Goal: Task Accomplishment & Management: Use online tool/utility

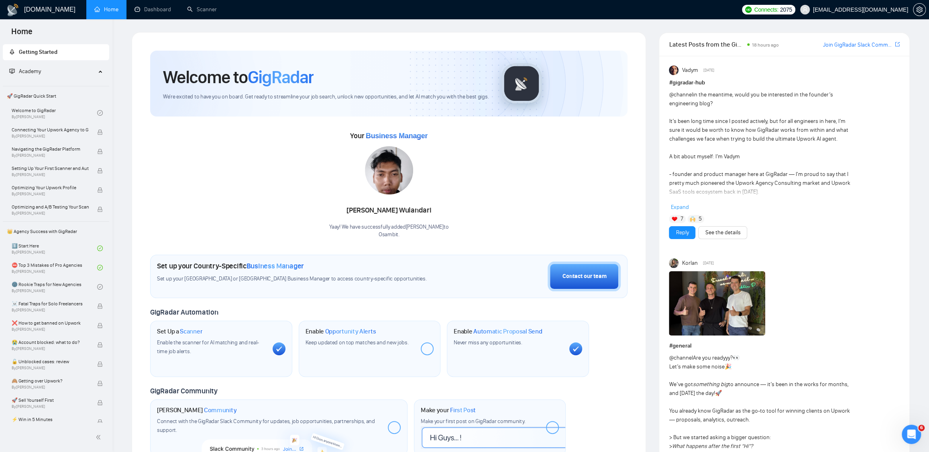
click at [213, 11] on link "Scanner" at bounding box center [202, 9] width 30 height 7
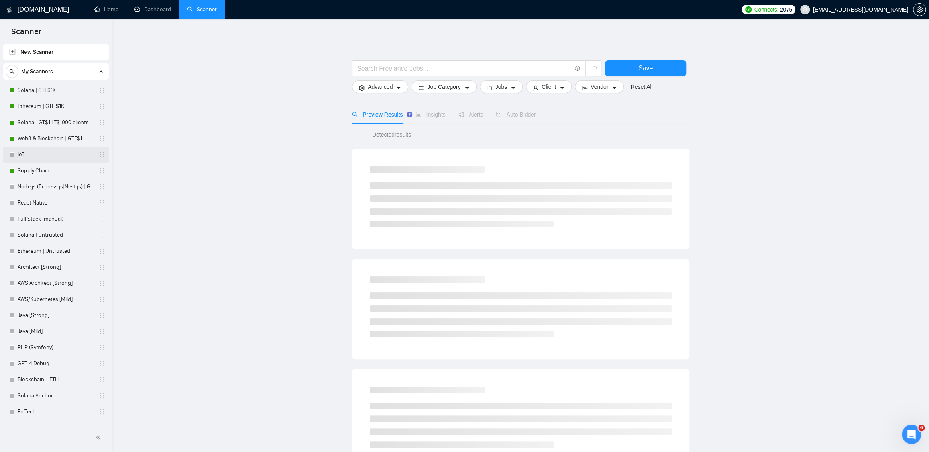
click at [52, 159] on link "IoT" at bounding box center [56, 155] width 76 height 16
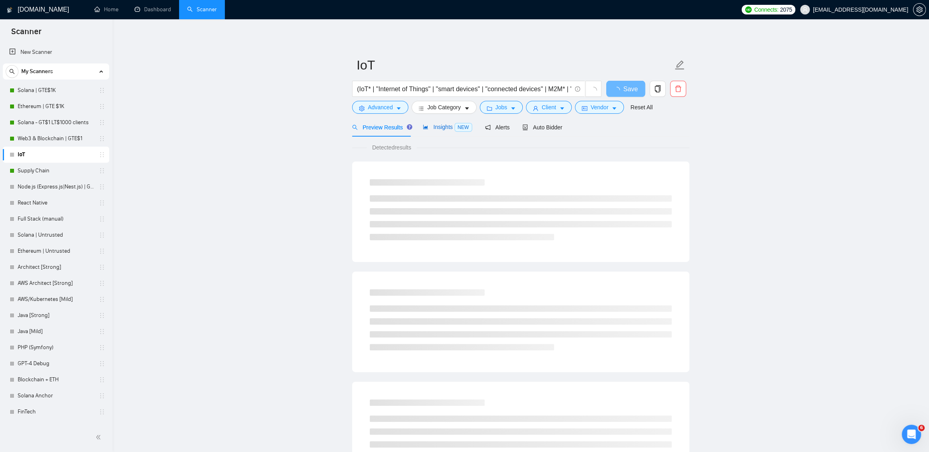
click at [448, 130] on span "Insights NEW" at bounding box center [447, 127] width 49 height 6
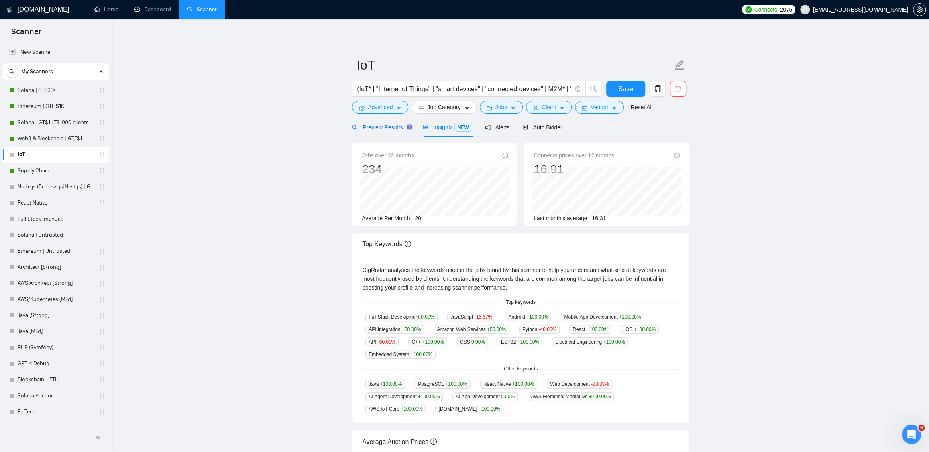
click at [400, 128] on span "Preview Results" at bounding box center [381, 127] width 58 height 6
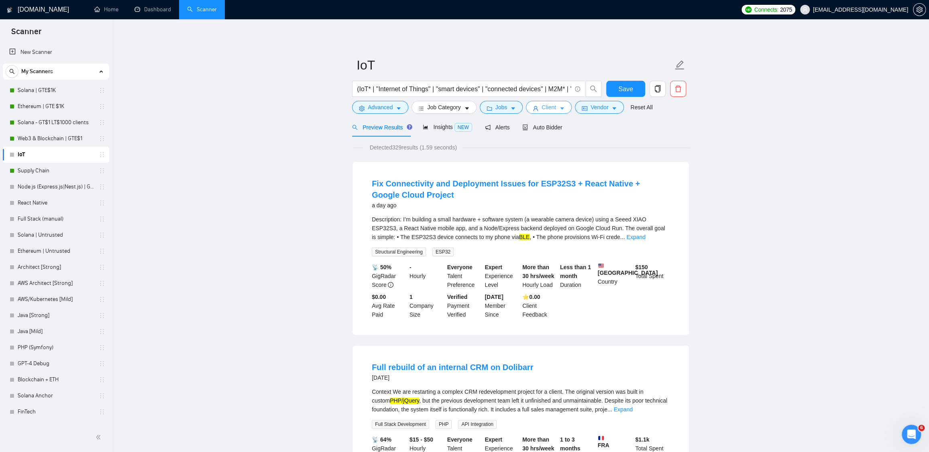
click at [556, 109] on span "Client" at bounding box center [549, 107] width 14 height 9
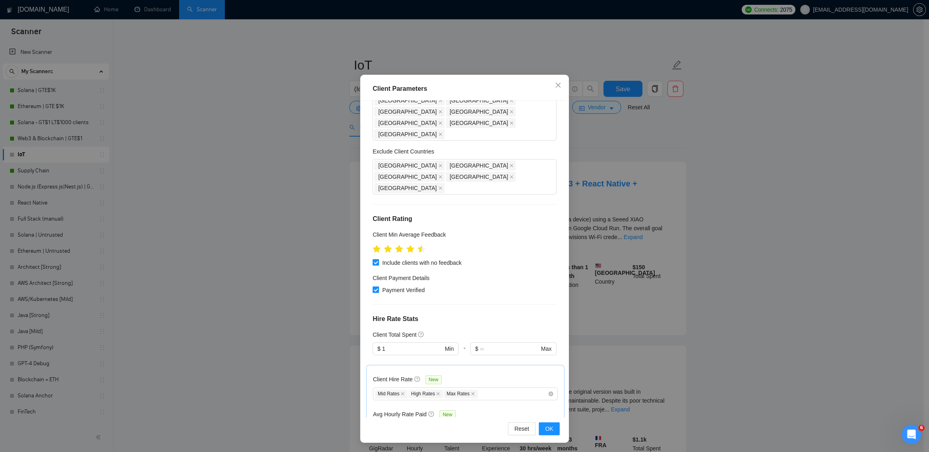
scroll to position [69, 0]
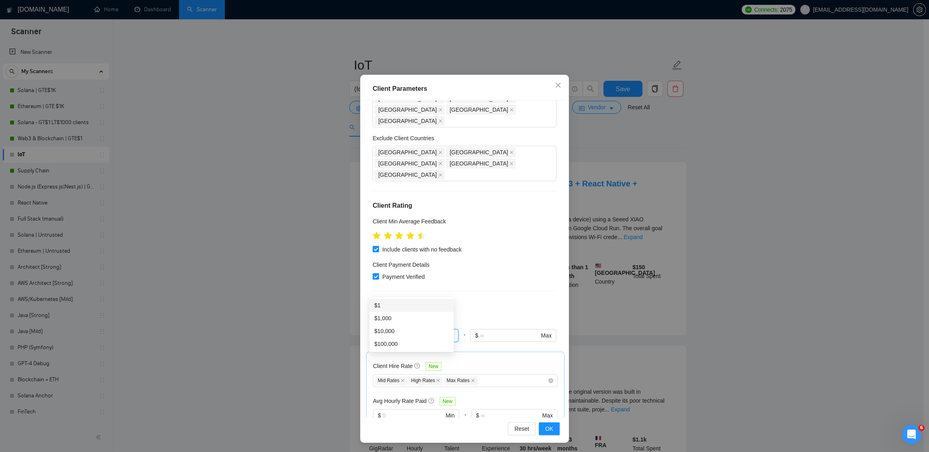
click at [367, 287] on div "Client Location Include Client Countries Europe Oceania United States Canada Un…" at bounding box center [464, 258] width 203 height 316
click at [493, 266] on div "Client Location Include Client Countries Europe Oceania United States Canada Un…" at bounding box center [464, 258] width 203 height 316
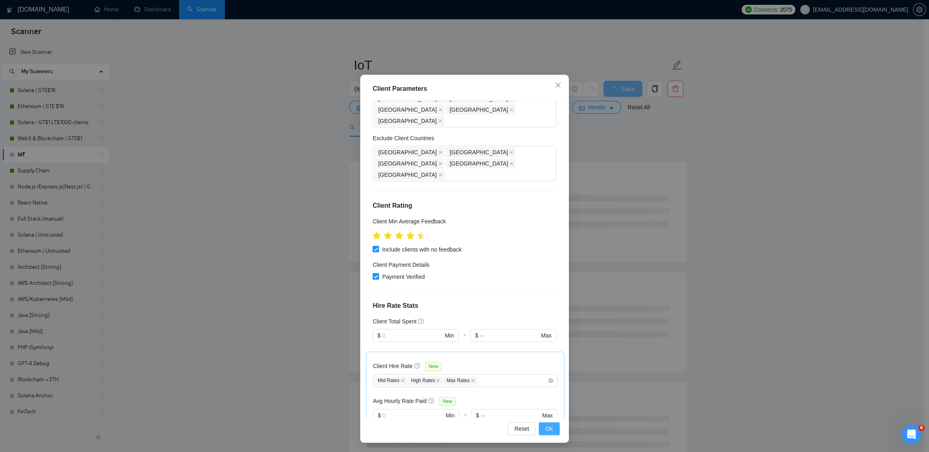
click at [546, 430] on span "OK" at bounding box center [549, 428] width 8 height 9
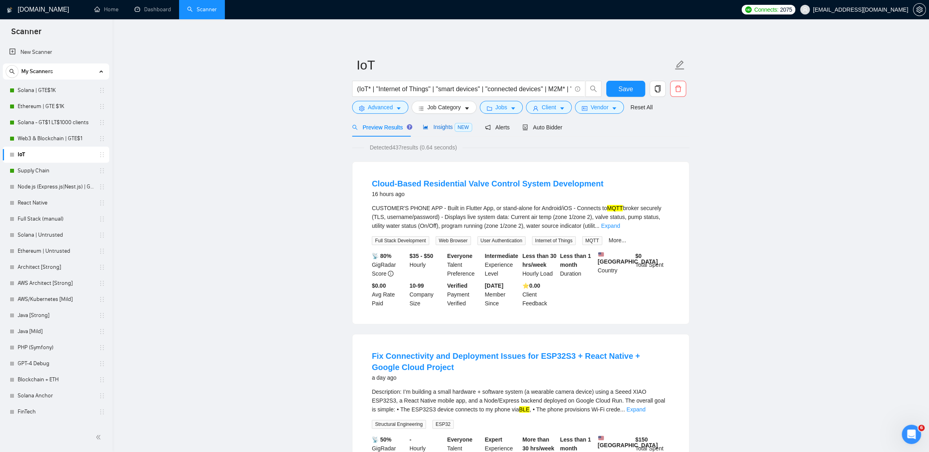
click at [431, 130] on div "Insights NEW" at bounding box center [447, 126] width 49 height 9
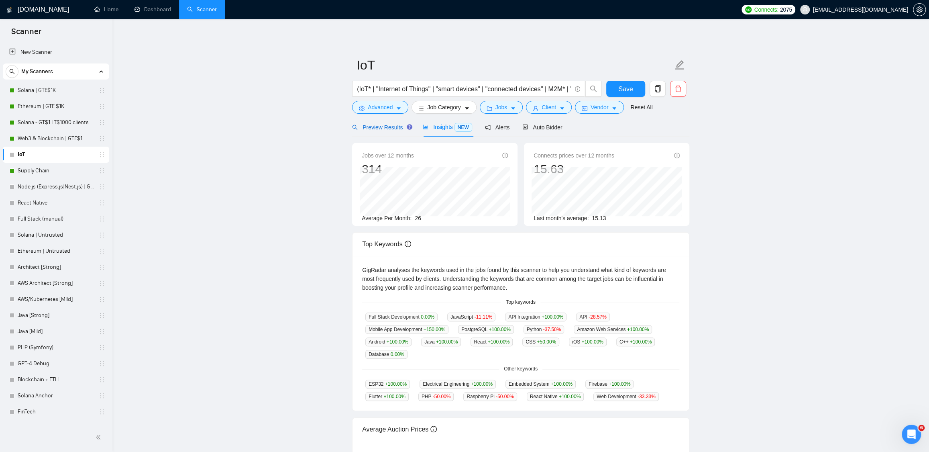
click at [387, 124] on span "Preview Results" at bounding box center [381, 127] width 58 height 6
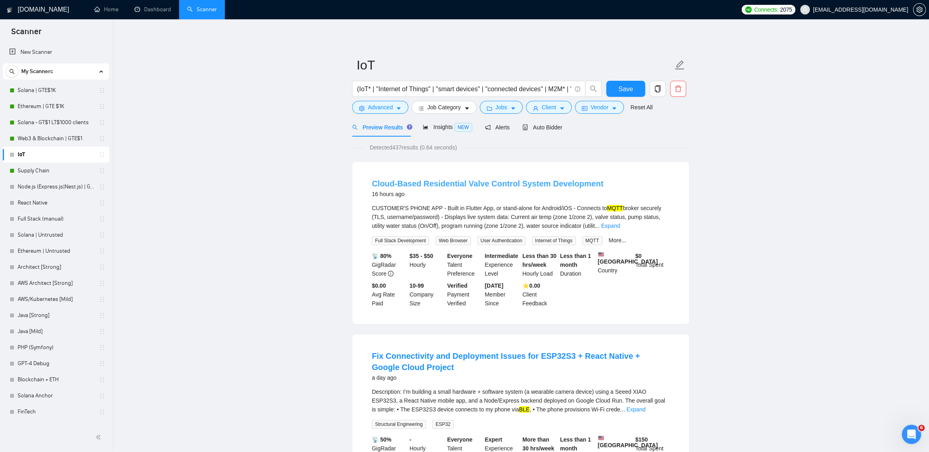
click at [459, 182] on link "Cloud-Based Residential Valve Control System Development" at bounding box center [488, 183] width 232 height 9
click at [615, 84] on button "Save" at bounding box center [625, 89] width 39 height 16
click at [55, 171] on link "Supply Chain" at bounding box center [56, 171] width 76 height 16
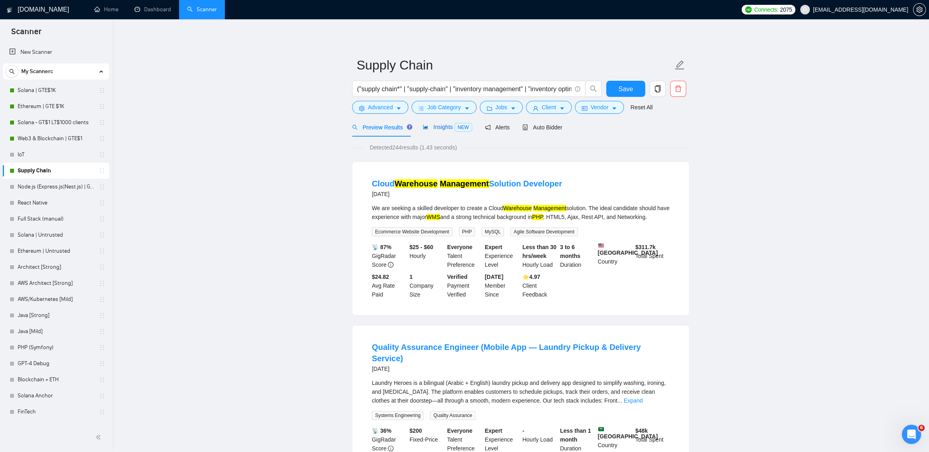
click at [438, 128] on span "Insights NEW" at bounding box center [447, 127] width 49 height 6
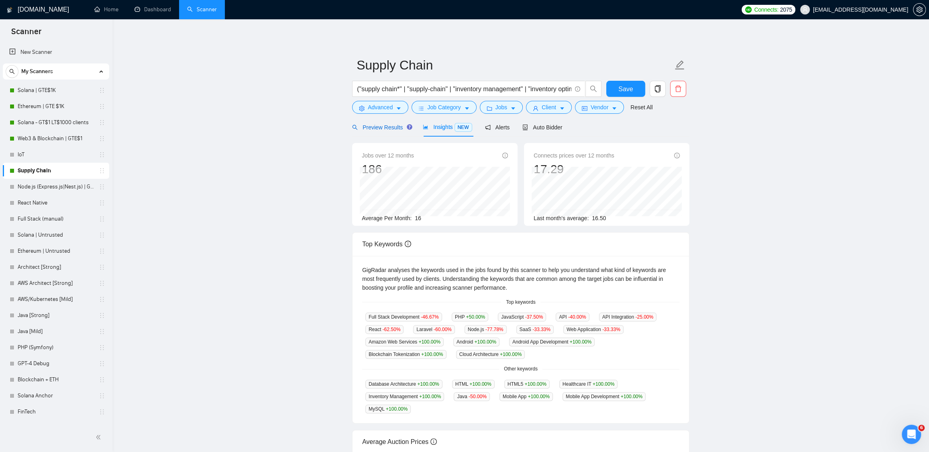
click at [383, 125] on span "Preview Results" at bounding box center [381, 127] width 58 height 6
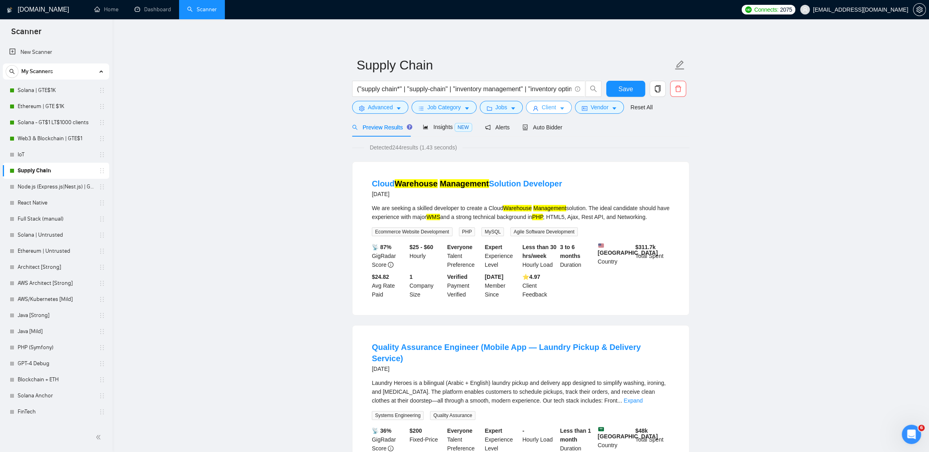
click at [555, 110] on span "Client" at bounding box center [549, 107] width 14 height 9
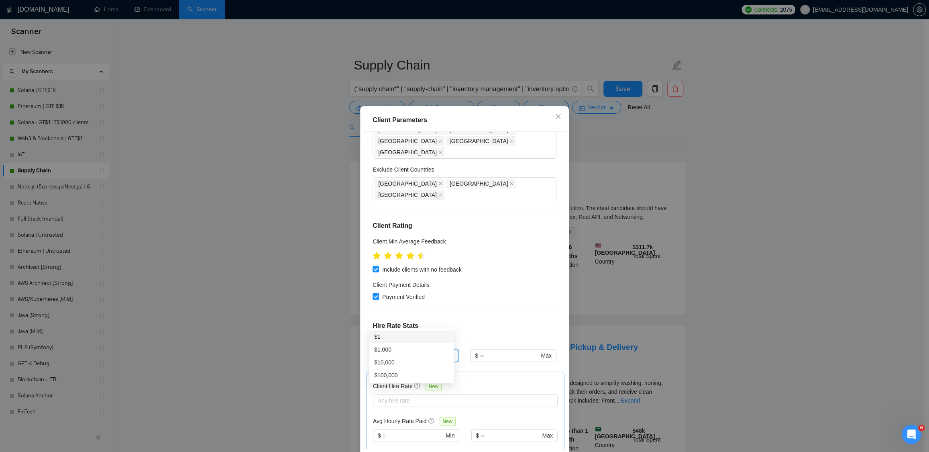
click at [373, 349] on span "$ 1 Min" at bounding box center [416, 355] width 86 height 13
click at [535, 321] on h4 "Hire Rate Stats" at bounding box center [465, 326] width 184 height 10
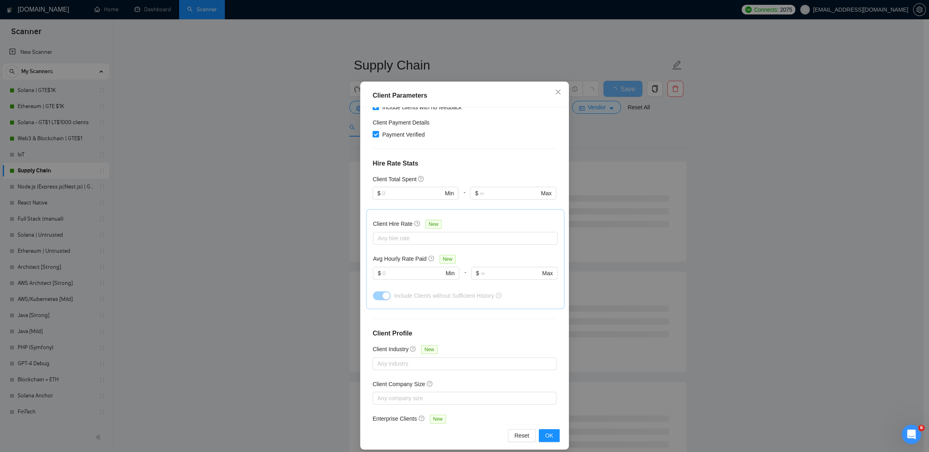
scroll to position [31, 0]
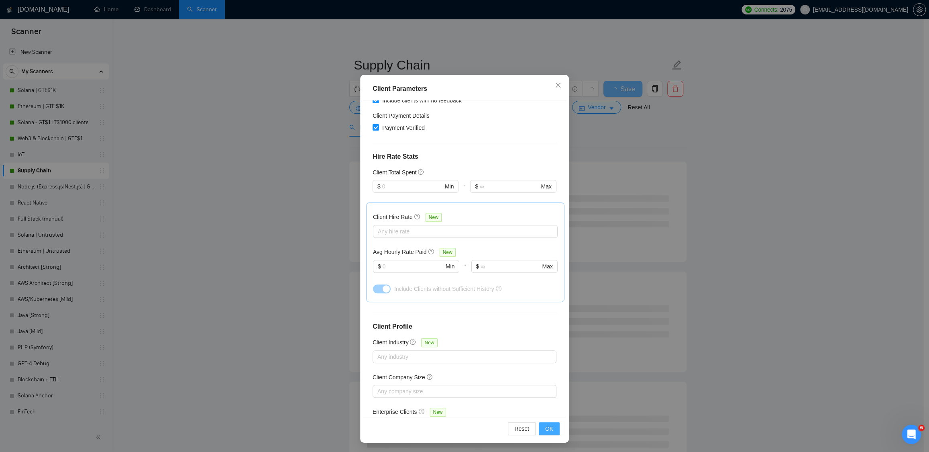
click at [545, 432] on span "OK" at bounding box center [549, 428] width 8 height 9
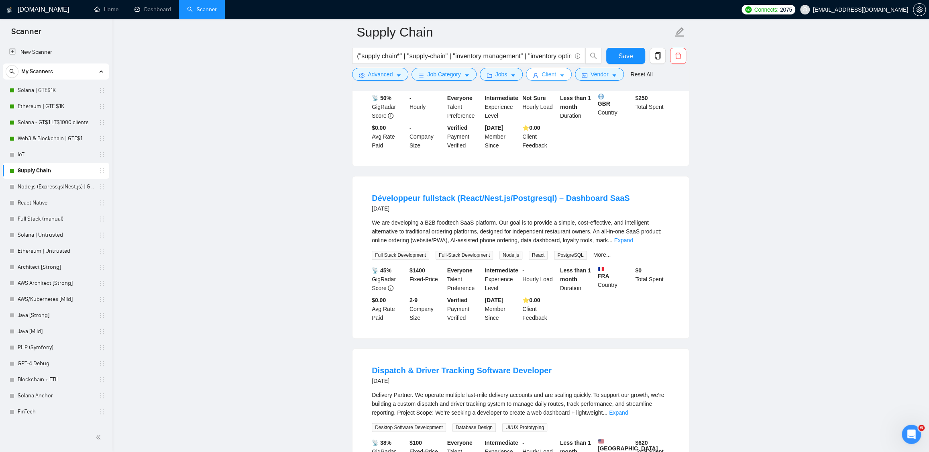
scroll to position [523, 0]
click at [563, 202] on link "Développeur fullstack (React/Nest.js/Postgresql) – Dashboard SaaS" at bounding box center [501, 197] width 258 height 9
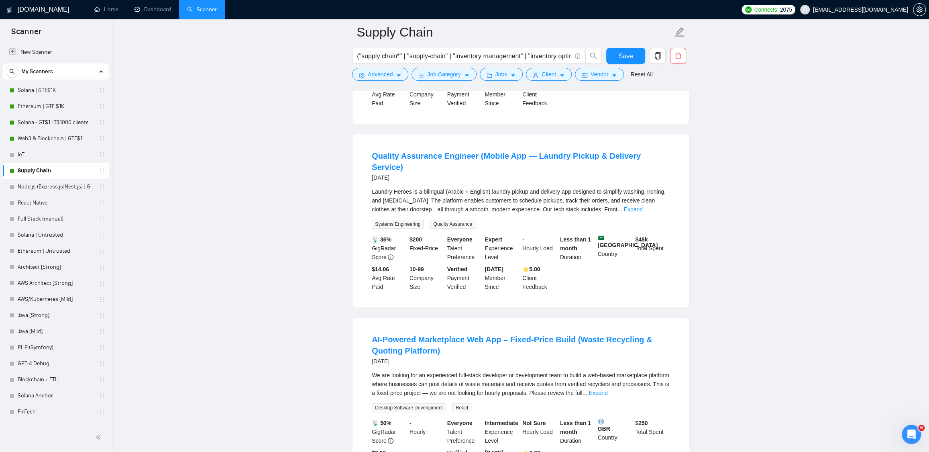
scroll to position [176, 0]
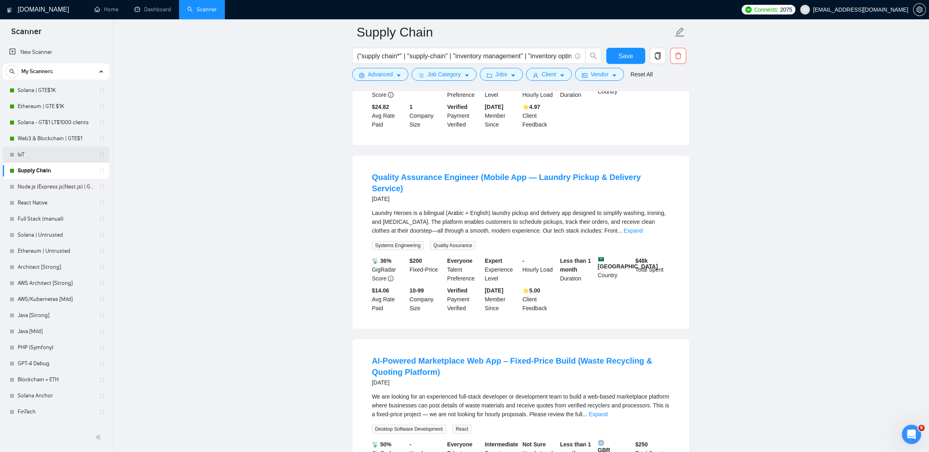
click at [29, 149] on link "IoT" at bounding box center [56, 155] width 76 height 16
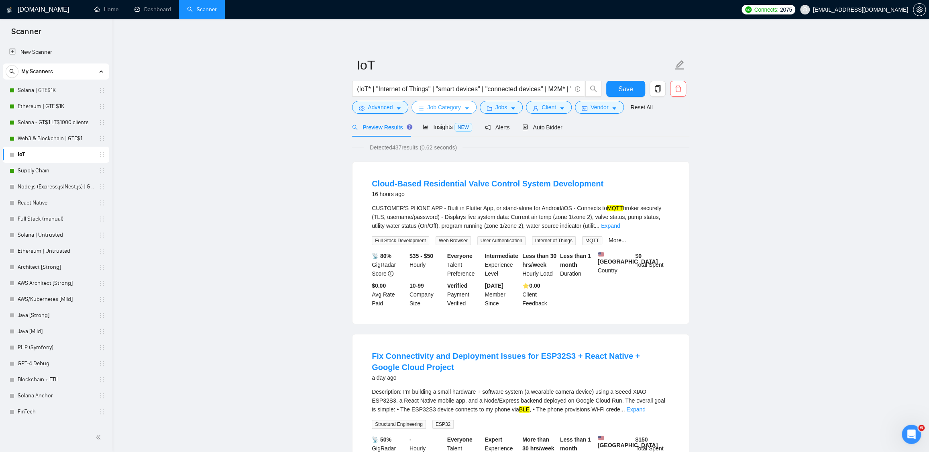
click at [445, 108] on span "Job Category" at bounding box center [443, 107] width 33 height 9
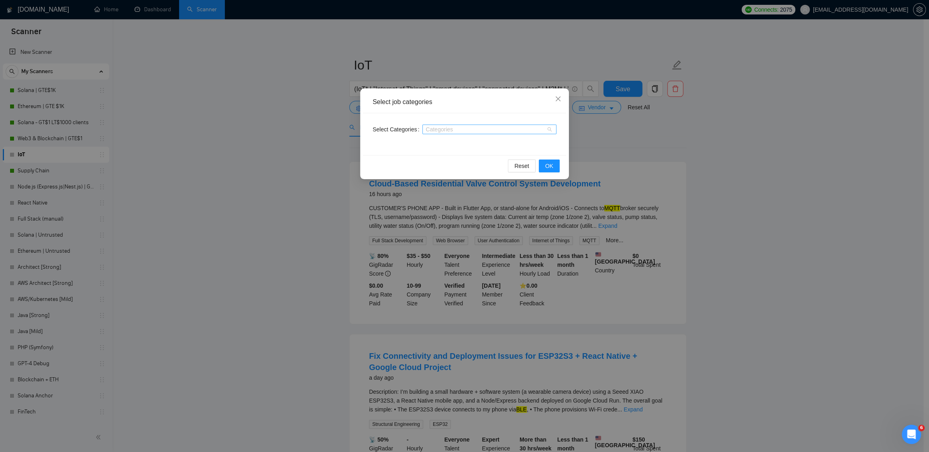
click at [434, 128] on div at bounding box center [485, 129] width 122 height 6
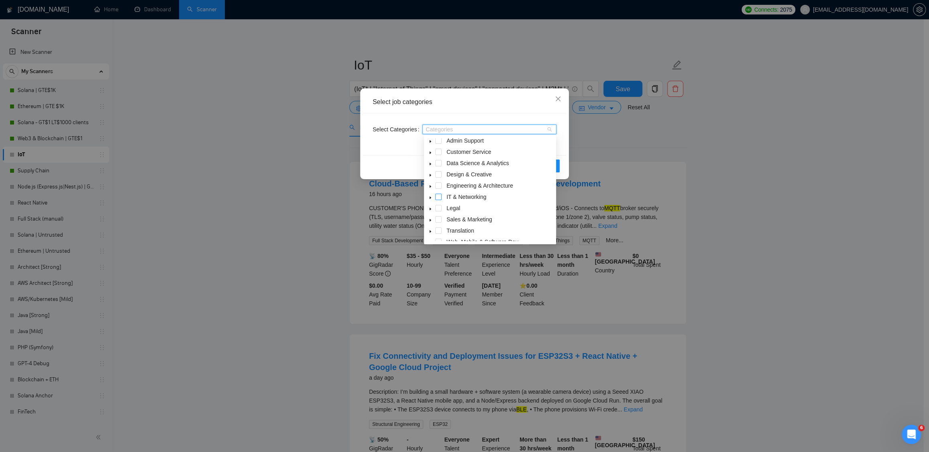
scroll to position [32, 0]
click at [440, 222] on span at bounding box center [438, 223] width 6 height 6
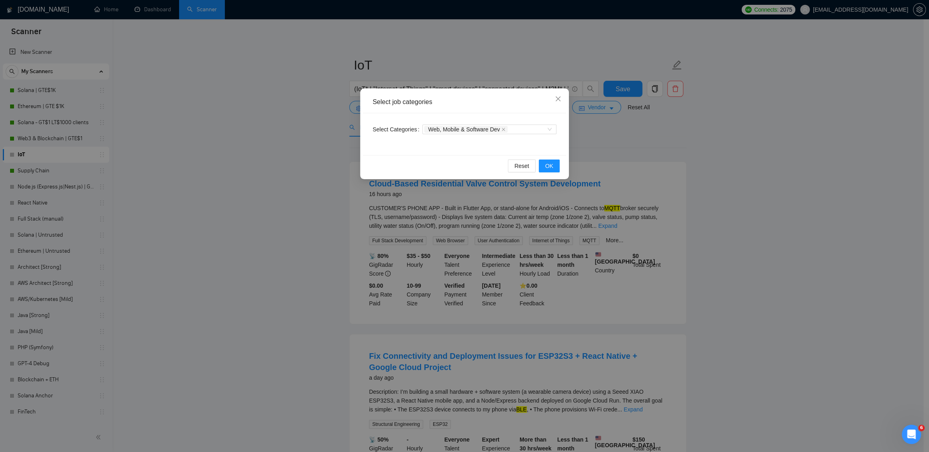
click at [561, 169] on div "Reset OK" at bounding box center [464, 165] width 203 height 21
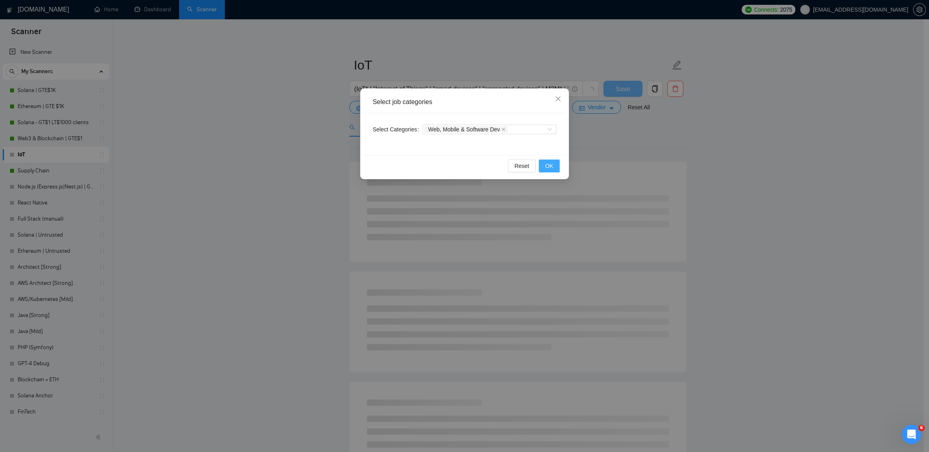
click at [554, 167] on button "OK" at bounding box center [549, 165] width 21 height 13
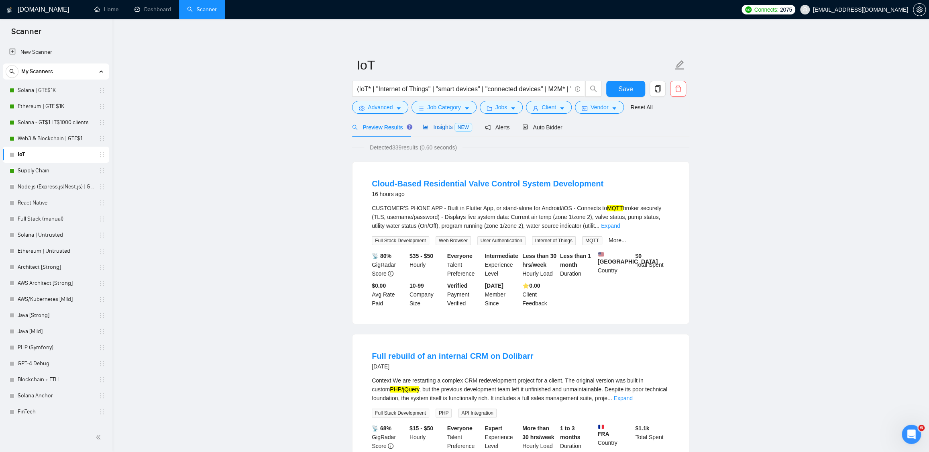
click at [442, 128] on span "Insights NEW" at bounding box center [447, 127] width 49 height 6
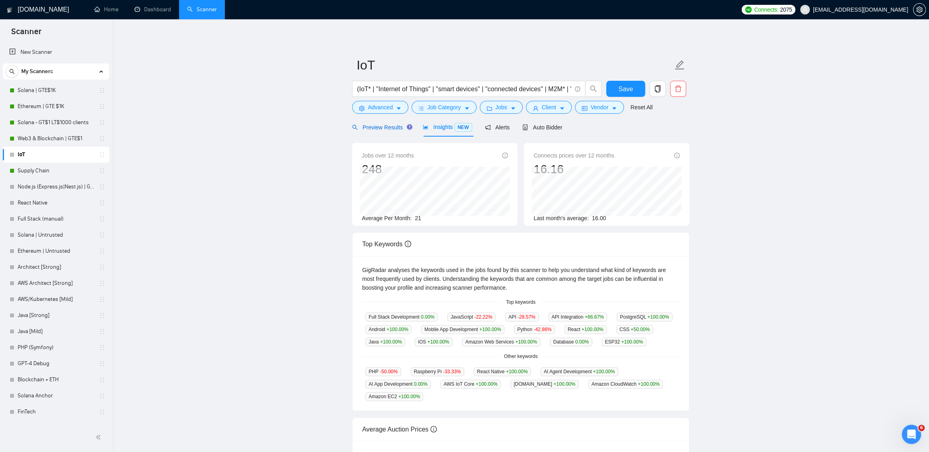
click at [383, 124] on span "Preview Results" at bounding box center [381, 127] width 58 height 6
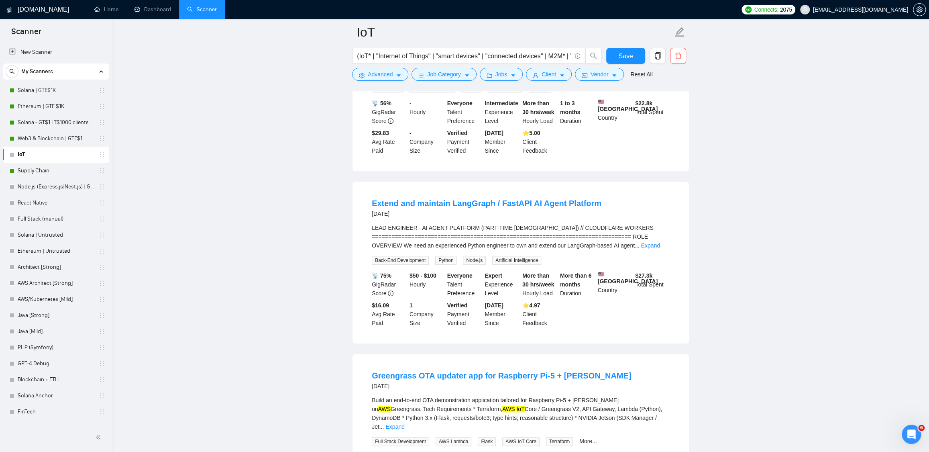
scroll to position [539, 0]
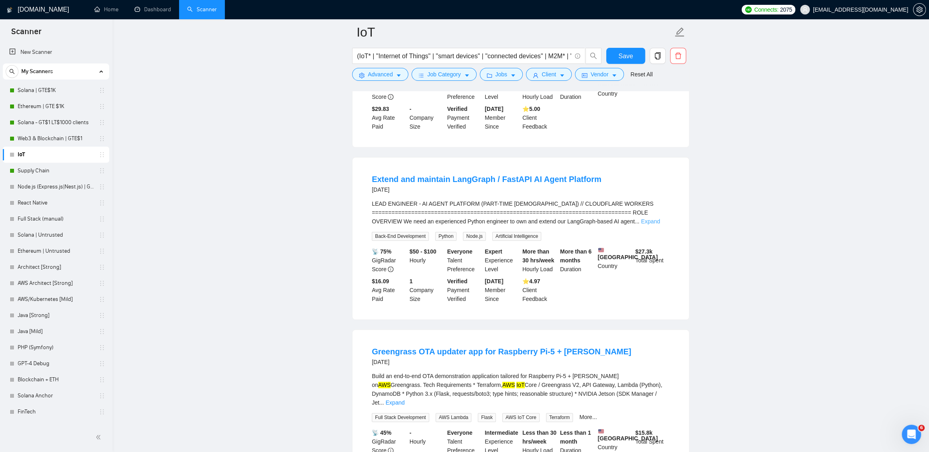
click at [660, 224] on link "Expand" at bounding box center [650, 221] width 19 height 6
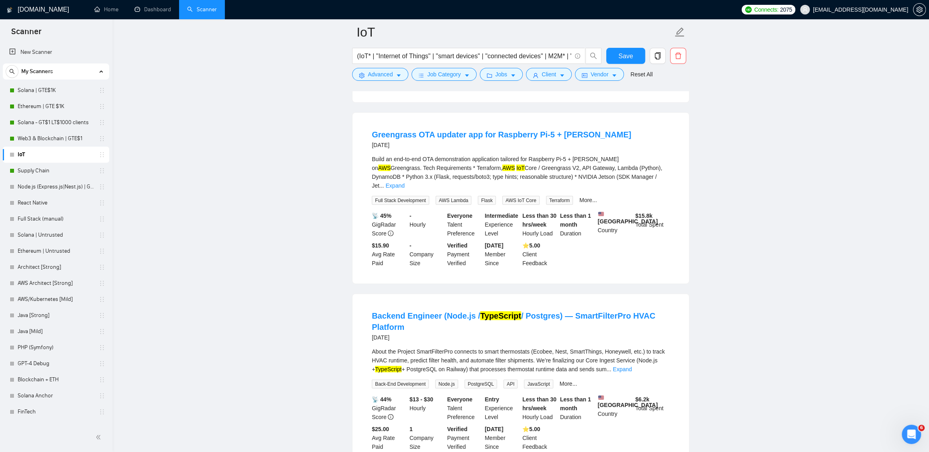
scroll to position [1377, 0]
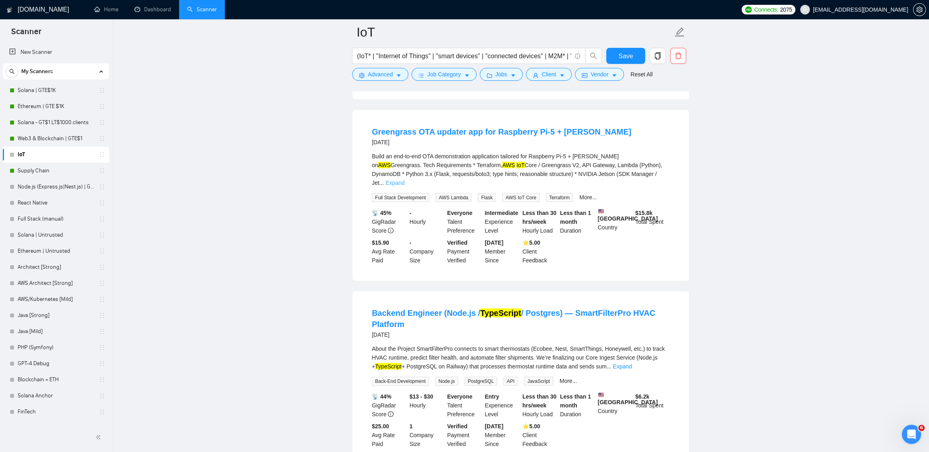
click at [404, 186] on link "Expand" at bounding box center [394, 182] width 19 height 6
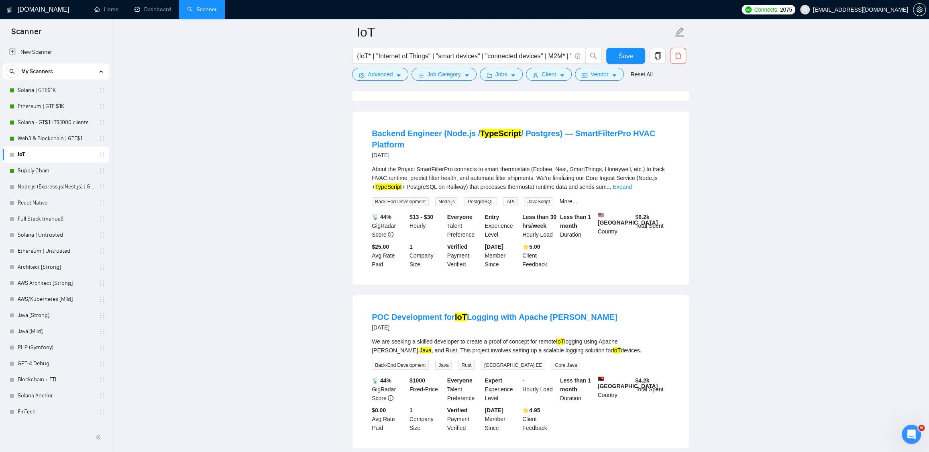
scroll to position [1578, 0]
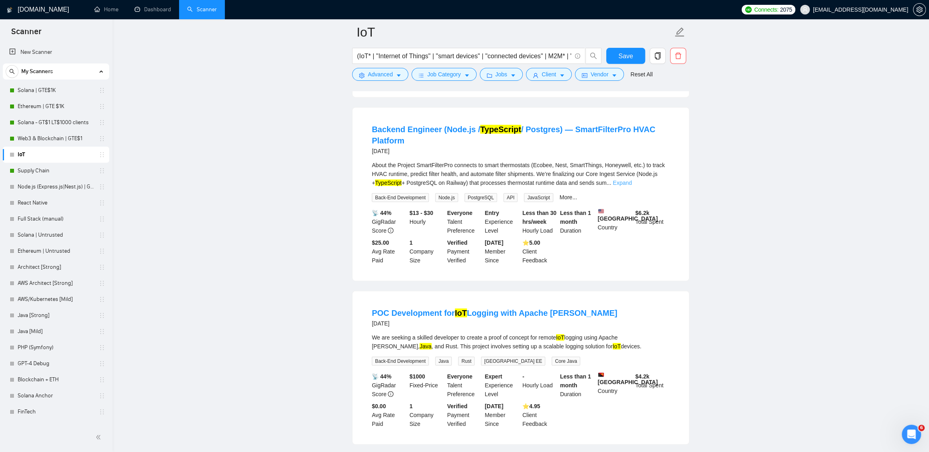
click at [632, 186] on link "Expand" at bounding box center [622, 182] width 19 height 6
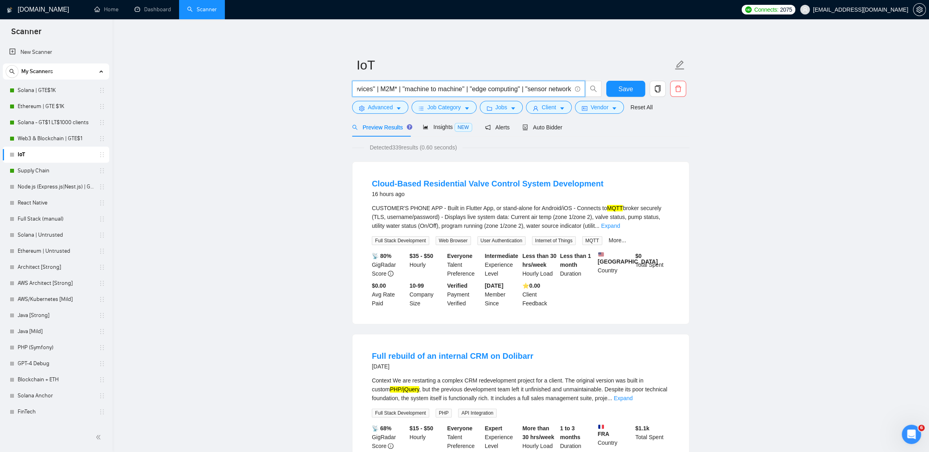
scroll to position [0, 189]
drag, startPoint x: 463, startPoint y: 89, endPoint x: 549, endPoint y: 85, distance: 85.6
click at [549, 85] on input "(IoT* | "Internet of Things" | "smart devices" | "connected devices" | M2M* | "…" at bounding box center [464, 89] width 214 height 10
click at [459, 87] on input "(IoT* | "Internet of Things" | "smart devices" | "connected devices" | M2M* | "…" at bounding box center [464, 89] width 214 height 10
drag, startPoint x: 458, startPoint y: 88, endPoint x: 516, endPoint y: 87, distance: 58.2
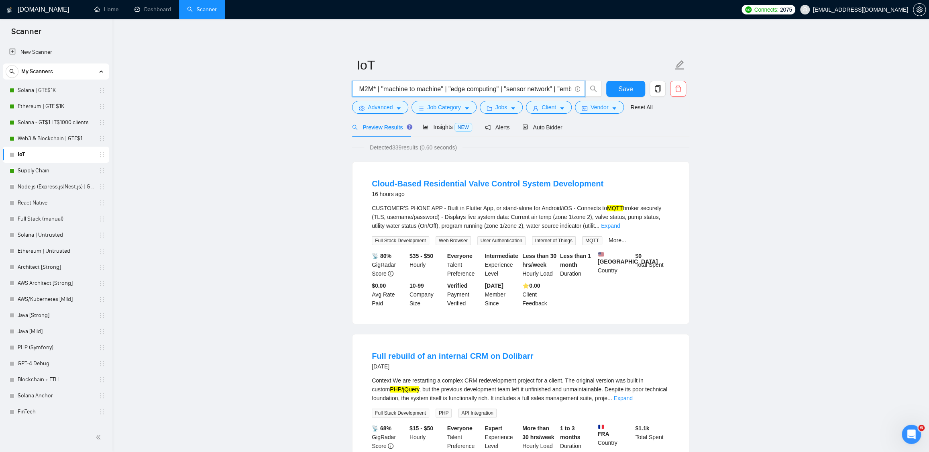
click at [516, 87] on input "(IoT* | "Internet of Things" | "smart devices" | "connected devices" | M2M* | "…" at bounding box center [464, 89] width 214 height 10
type input "(IoT* | "Internet of Things" | "smart devices" | "connected devices" | M2M* | "…"
click at [627, 92] on span "Save" at bounding box center [625, 89] width 14 height 10
click at [551, 124] on span "Auto Bidder" at bounding box center [542, 127] width 40 height 6
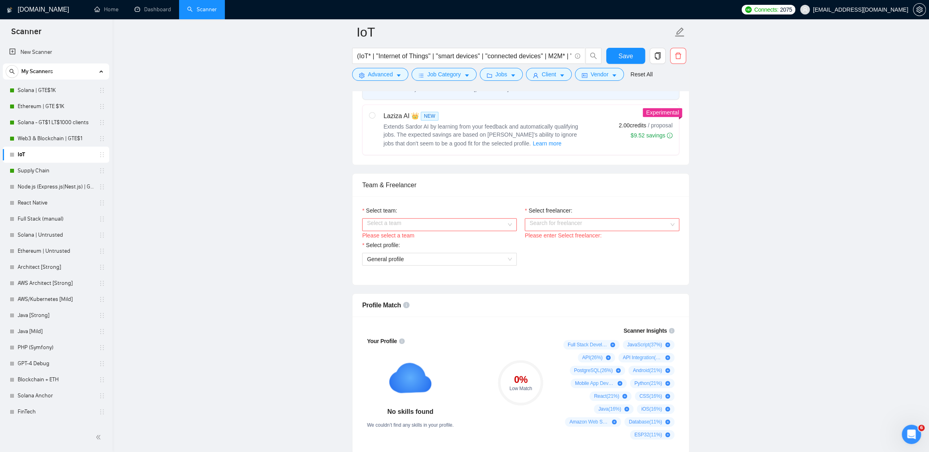
scroll to position [381, 0]
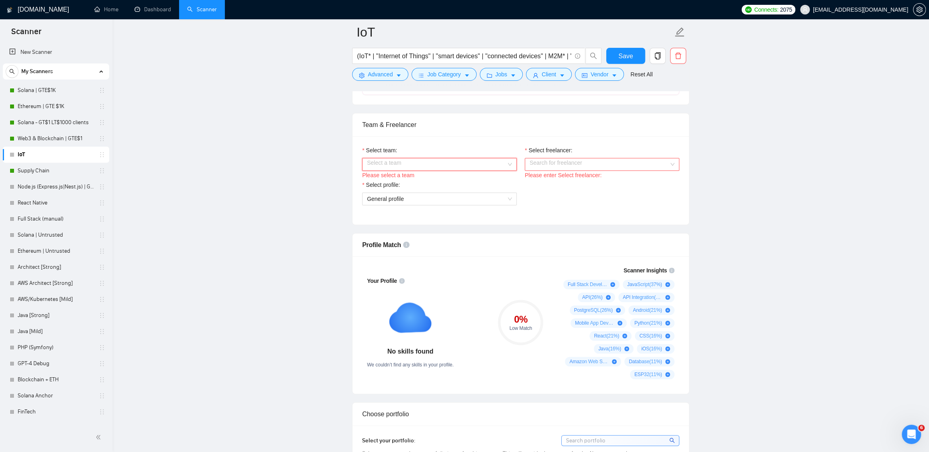
click at [436, 164] on input "Select team:" at bounding box center [436, 164] width 139 height 12
click at [416, 179] on div "Osambit" at bounding box center [439, 179] width 145 height 9
click at [564, 165] on input "Select freelancer:" at bounding box center [599, 164] width 139 height 12
click at [611, 178] on div "[PERSON_NAME]" at bounding box center [601, 179] width 145 height 9
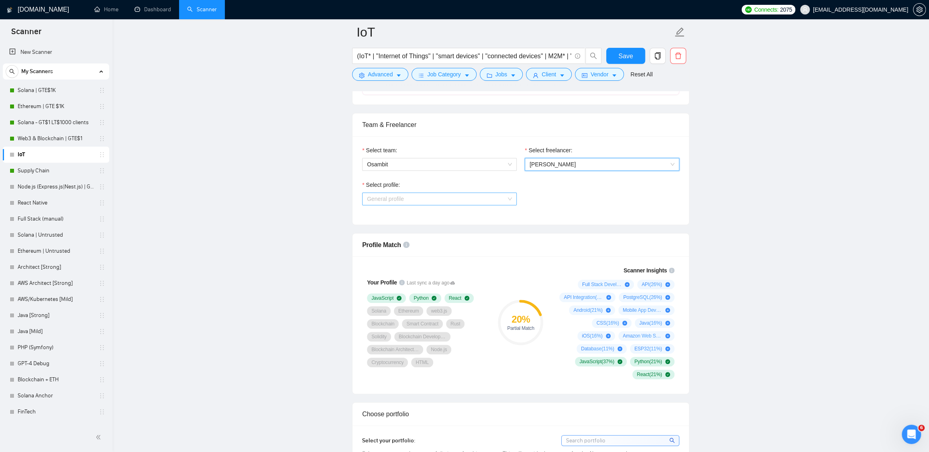
click at [433, 199] on span "General profile" at bounding box center [439, 199] width 145 height 12
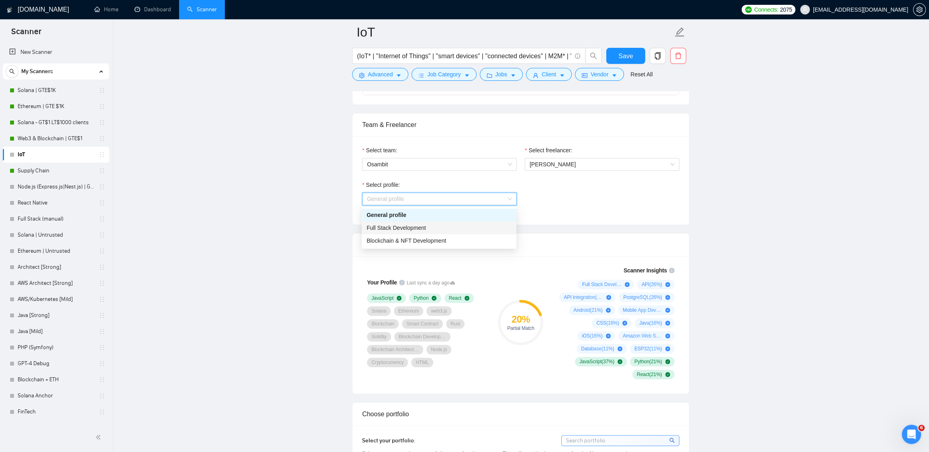
click at [421, 230] on span "Full Stack Development" at bounding box center [396, 227] width 59 height 6
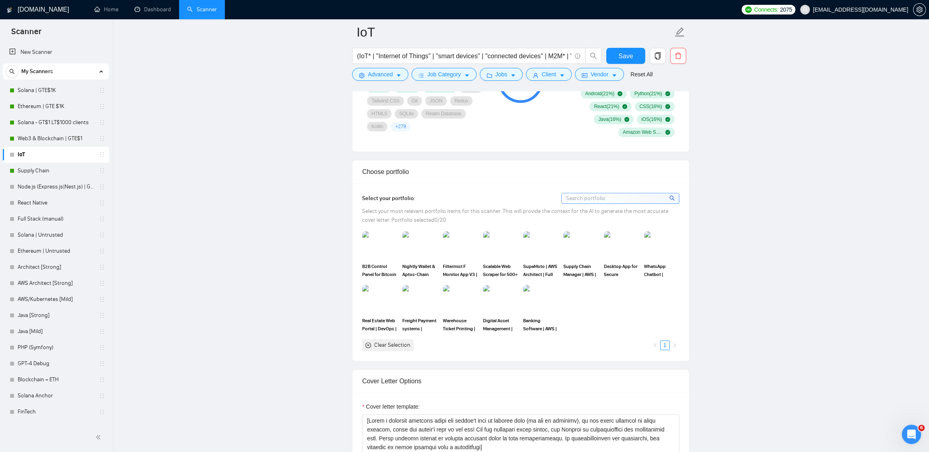
scroll to position [633, 0]
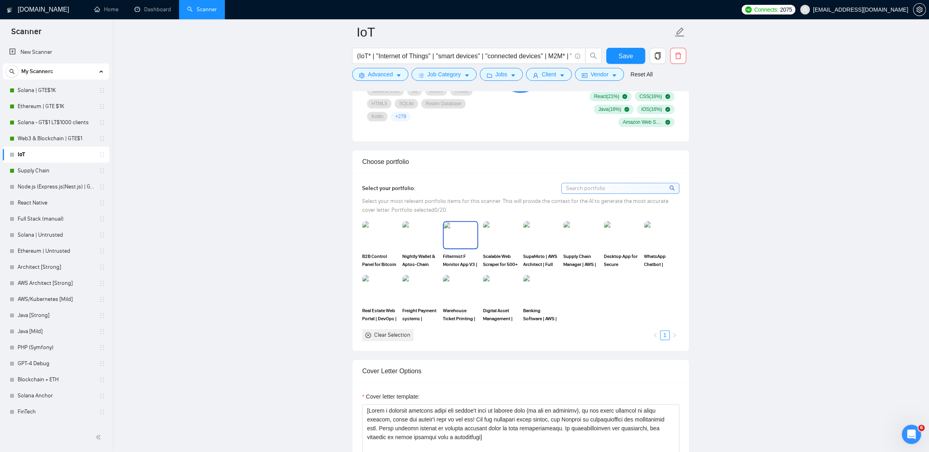
click at [459, 236] on img at bounding box center [461, 235] width 34 height 27
click at [506, 238] on img at bounding box center [501, 235] width 34 height 27
click at [543, 234] on img at bounding box center [541, 235] width 34 height 27
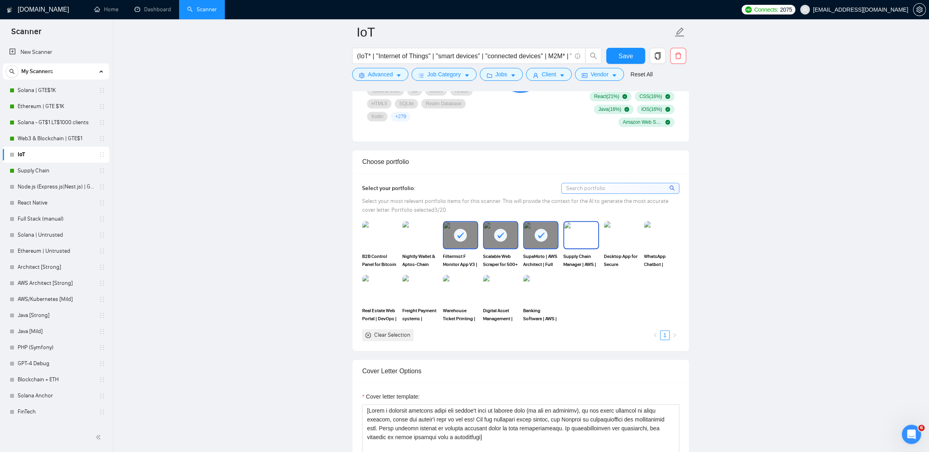
click at [587, 237] on img at bounding box center [581, 235] width 34 height 27
click at [655, 239] on img at bounding box center [662, 235] width 34 height 27
click at [426, 288] on img at bounding box center [420, 288] width 34 height 27
click at [456, 290] on img at bounding box center [461, 288] width 34 height 27
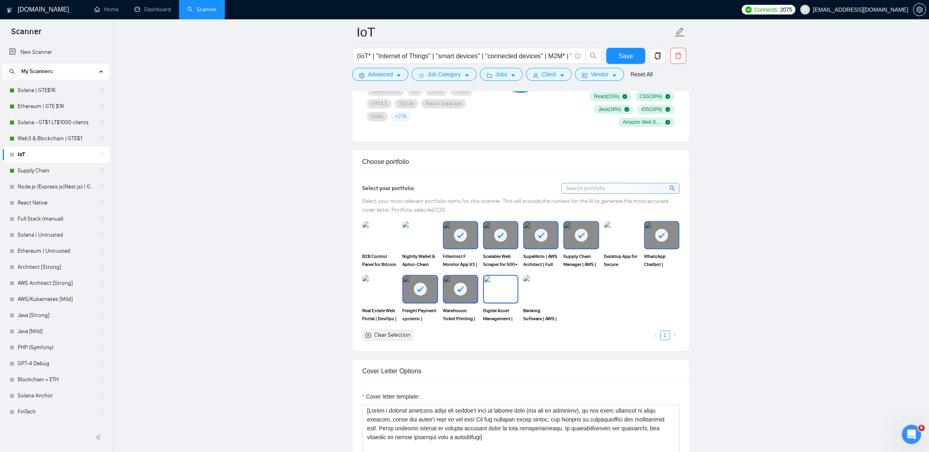
click at [504, 294] on img at bounding box center [501, 288] width 34 height 27
click at [529, 295] on img at bounding box center [541, 288] width 34 height 27
click at [631, 57] on span "Save" at bounding box center [625, 56] width 14 height 10
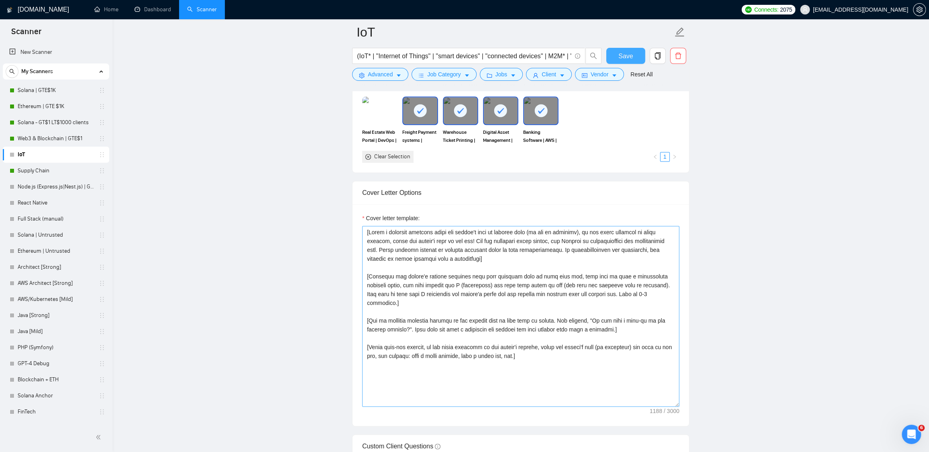
scroll to position [812, 0]
click at [446, 274] on textarea "Cover letter template:" at bounding box center [520, 315] width 317 height 181
paste textarea "Leave the text below untouched: Greetings! My name is Vlad. I have more than 18…"
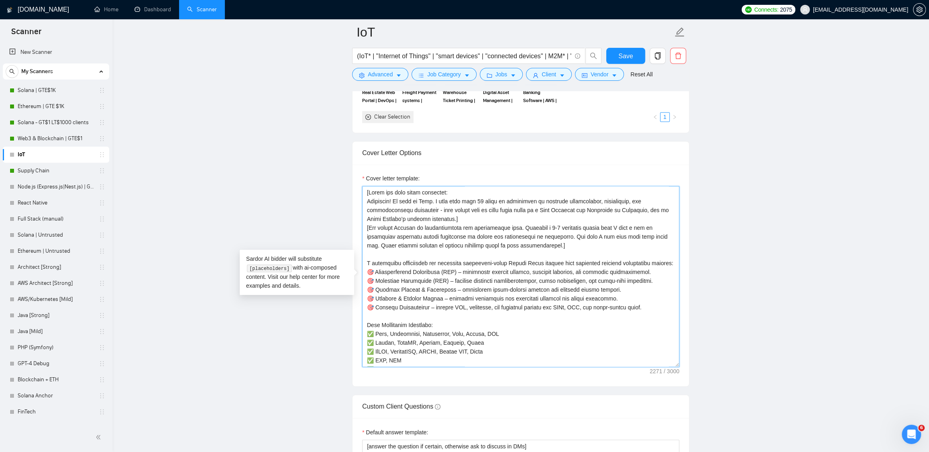
scroll to position [843, 0]
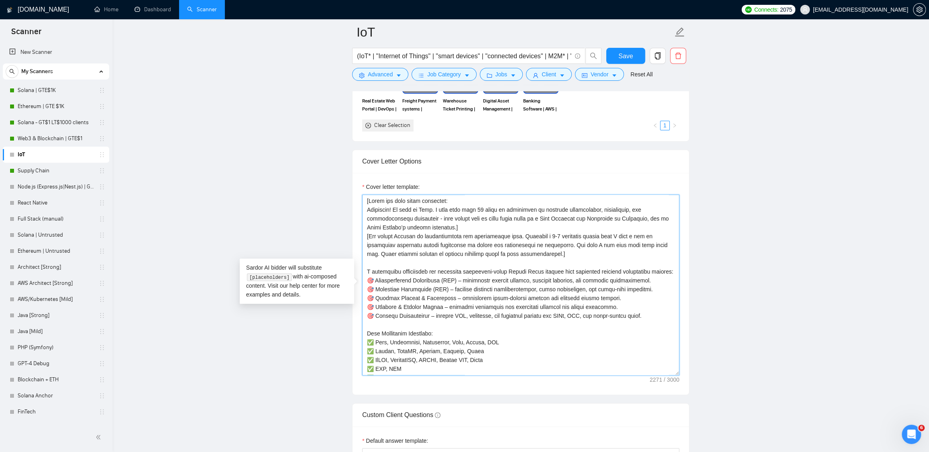
drag, startPoint x: 396, startPoint y: 211, endPoint x: 470, endPoint y: 227, distance: 75.6
click at [470, 227] on textarea "Cover letter template:" at bounding box center [520, 284] width 317 height 181
paste textarea ", with deep specialization in IoT, embedded systems, and full-stack integration"
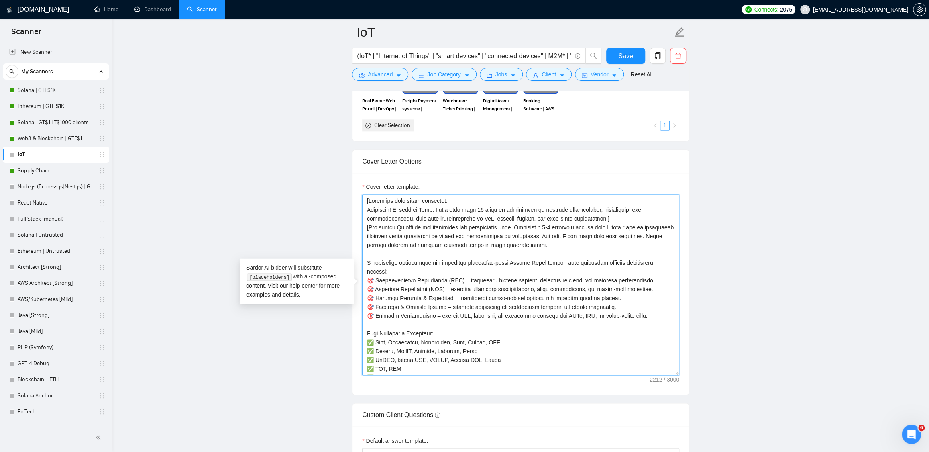
drag, startPoint x: 647, startPoint y: 327, endPoint x: 364, endPoint y: 266, distance: 289.7
click at [364, 266] on textarea "Cover letter template:" at bounding box center [520, 284] width 317 height 181
paste textarea "t various times, I’ve led engineering for projects such as: 📡 SupaMoto Cookstov…"
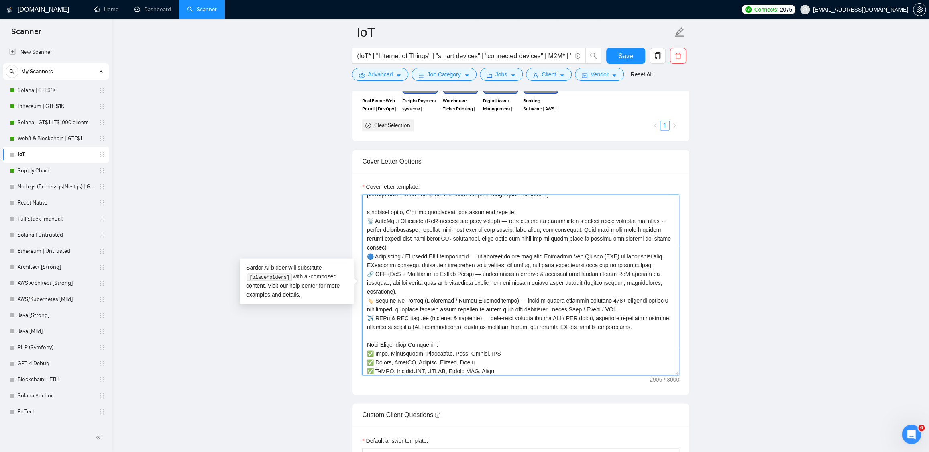
scroll to position [46, 0]
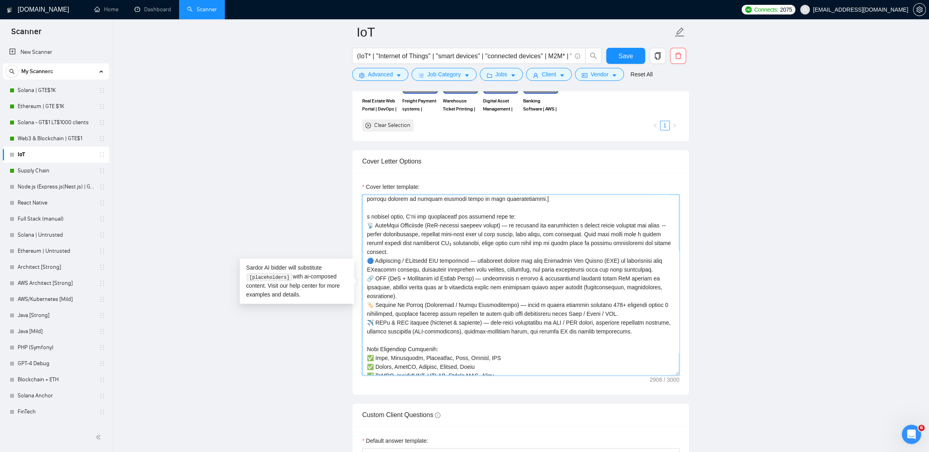
drag, startPoint x: 503, startPoint y: 324, endPoint x: 526, endPoint y: 324, distance: 23.3
click at [526, 324] on textarea "Cover letter template:" at bounding box center [520, 284] width 317 height 181
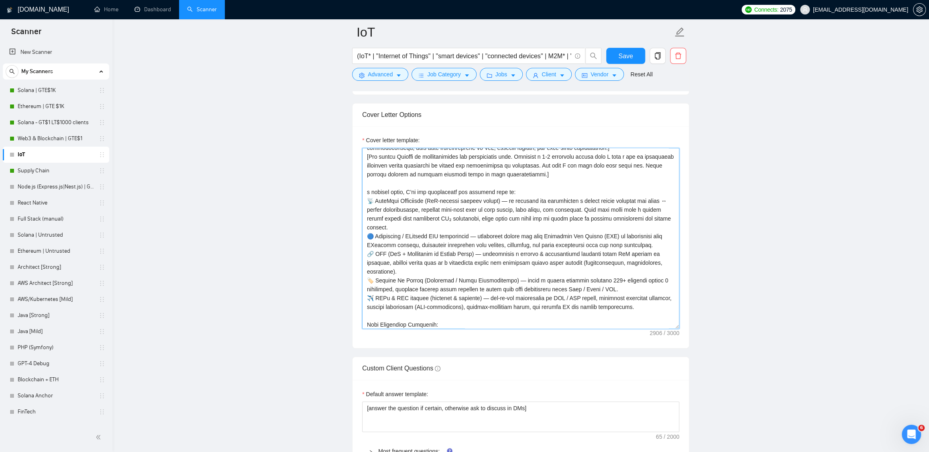
scroll to position [48, 0]
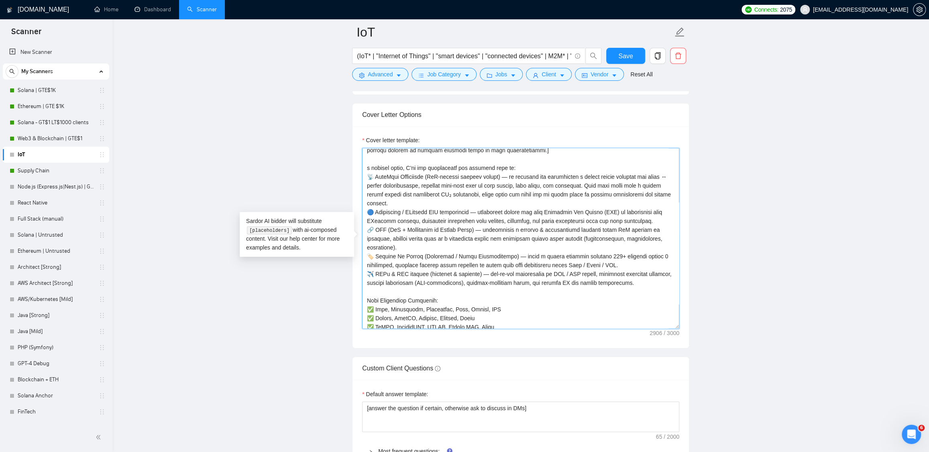
drag, startPoint x: 374, startPoint y: 180, endPoint x: 366, endPoint y: 179, distance: 8.5
click at [366, 179] on textarea "Cover letter template:" at bounding box center [520, 238] width 317 height 181
paste textarea
drag, startPoint x: 375, startPoint y: 214, endPoint x: 366, endPoint y: 214, distance: 8.5
click at [366, 213] on textarea "Cover letter template:" at bounding box center [520, 238] width 317 height 181
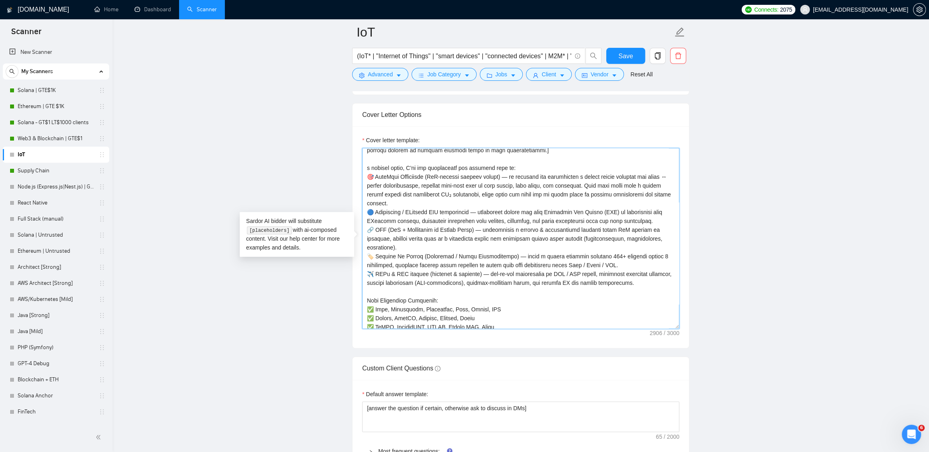
paste textarea
drag, startPoint x: 372, startPoint y: 231, endPoint x: 368, endPoint y: 230, distance: 4.4
click at [368, 230] on textarea "Cover letter template:" at bounding box center [520, 238] width 317 height 181
paste textarea
drag, startPoint x: 374, startPoint y: 257, endPoint x: 367, endPoint y: 257, distance: 7.2
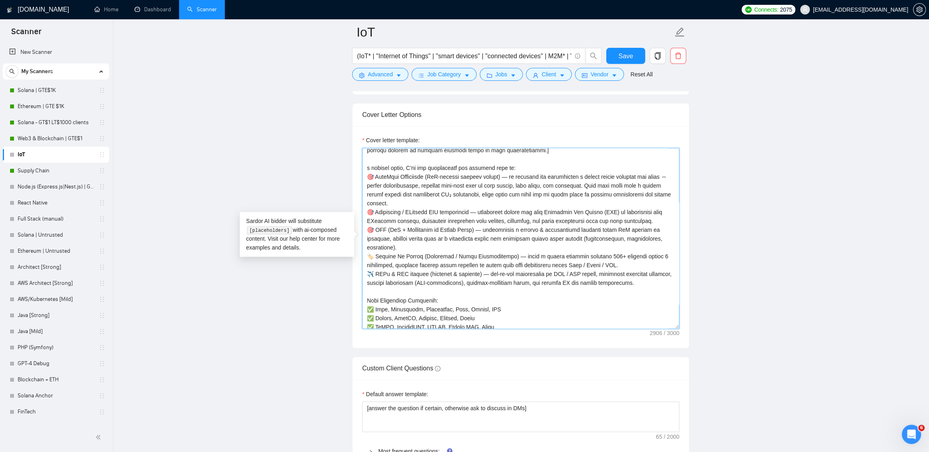
click at [367, 257] on textarea "Cover letter template:" at bounding box center [520, 238] width 317 height 181
paste textarea
drag, startPoint x: 374, startPoint y: 275, endPoint x: 365, endPoint y: 275, distance: 8.4
click at [365, 275] on textarea "Cover letter template:" at bounding box center [520, 238] width 317 height 181
paste textarea "🎯"
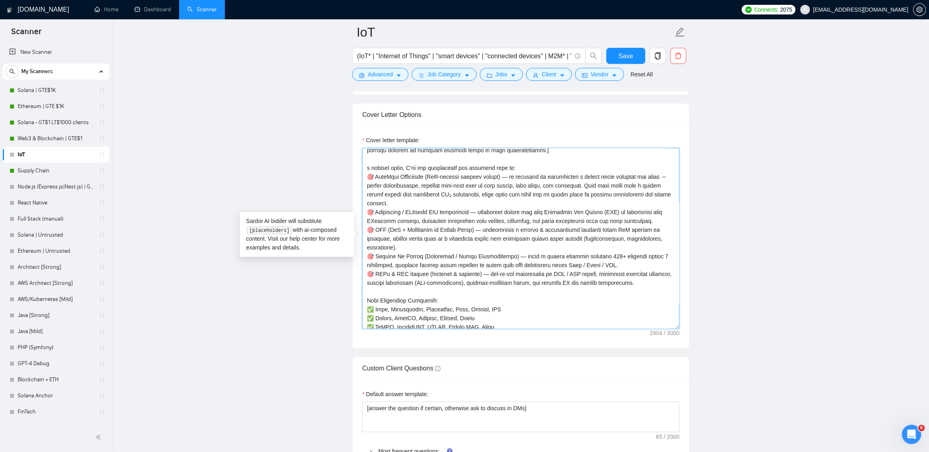
click at [474, 198] on textarea "Cover letter template:" at bounding box center [520, 238] width 317 height 181
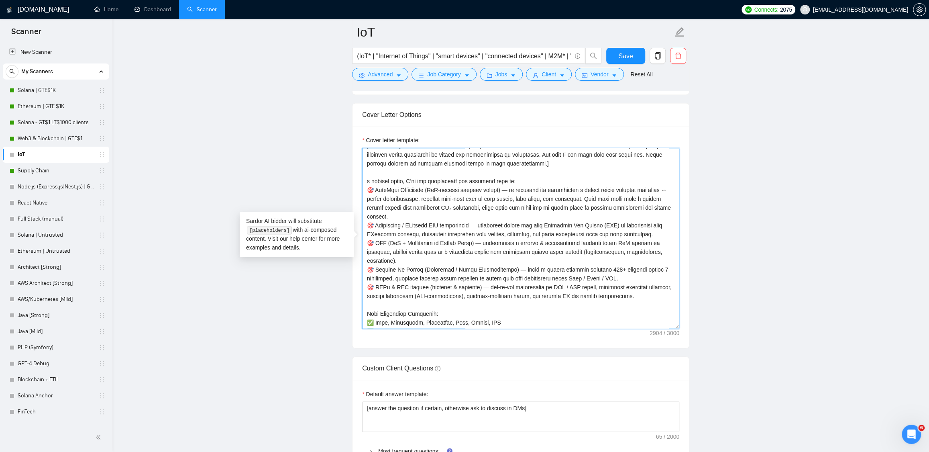
scroll to position [32, 0]
click at [368, 186] on textarea "Cover letter template:" at bounding box center [520, 238] width 317 height 181
click at [461, 185] on textarea "Cover letter template:" at bounding box center [520, 238] width 317 height 181
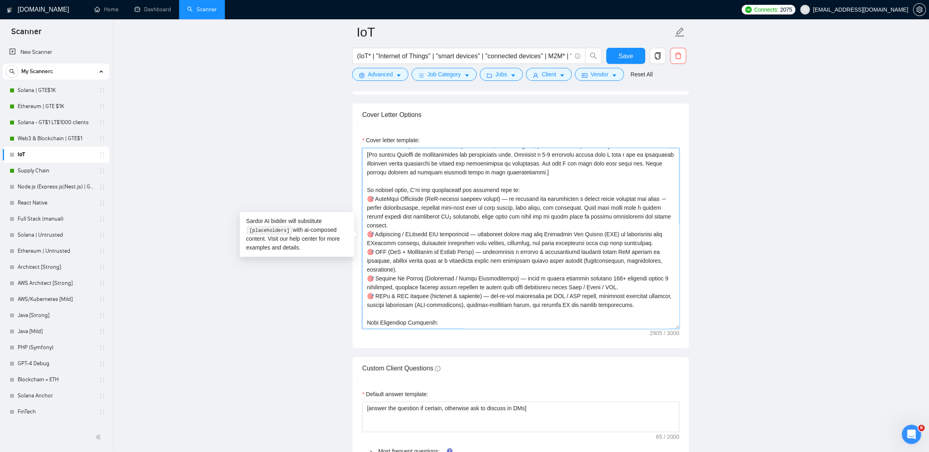
click at [409, 314] on textarea "Cover letter template:" at bounding box center [520, 238] width 317 height 181
paste textarea "Tech: Raspberry Pi Zero · Raspberry Pi 5 · Hailo HAT"
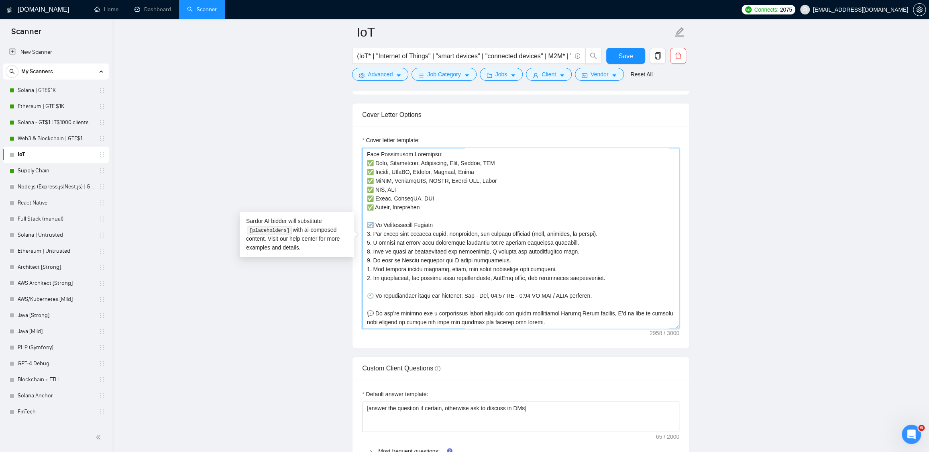
scroll to position [212, 0]
click at [436, 200] on textarea "Cover letter template:" at bounding box center [520, 238] width 317 height 181
type textarea "[Leave the text below untouched: Greetings! My name is Vlad. I have more than 1…"
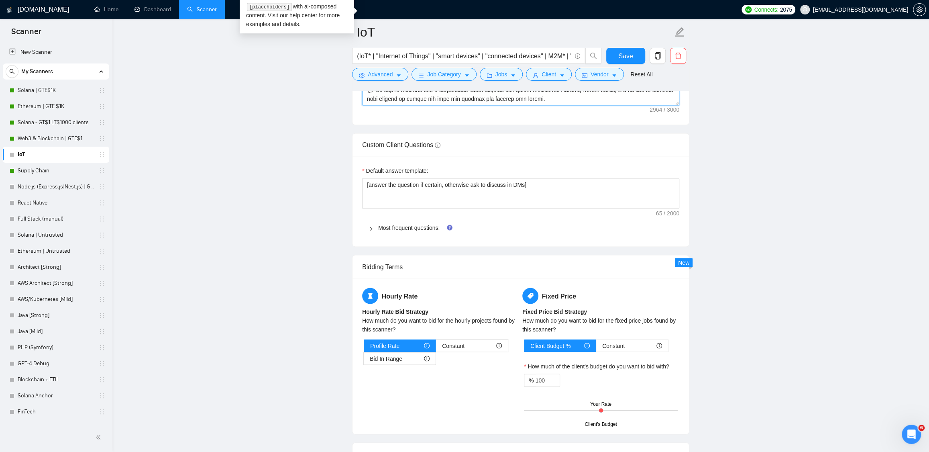
scroll to position [1175, 0]
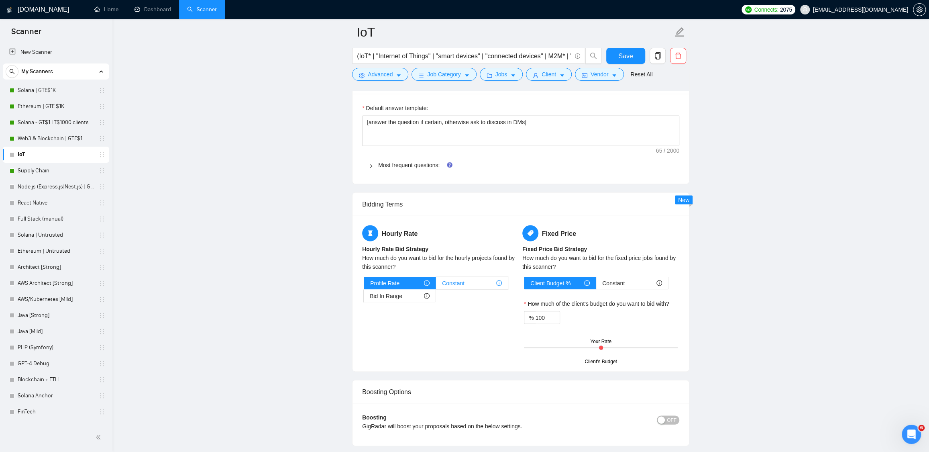
click at [449, 286] on span "Constant" at bounding box center [453, 283] width 22 height 12
click at [436, 285] on input "Constant" at bounding box center [436, 285] width 0 height 0
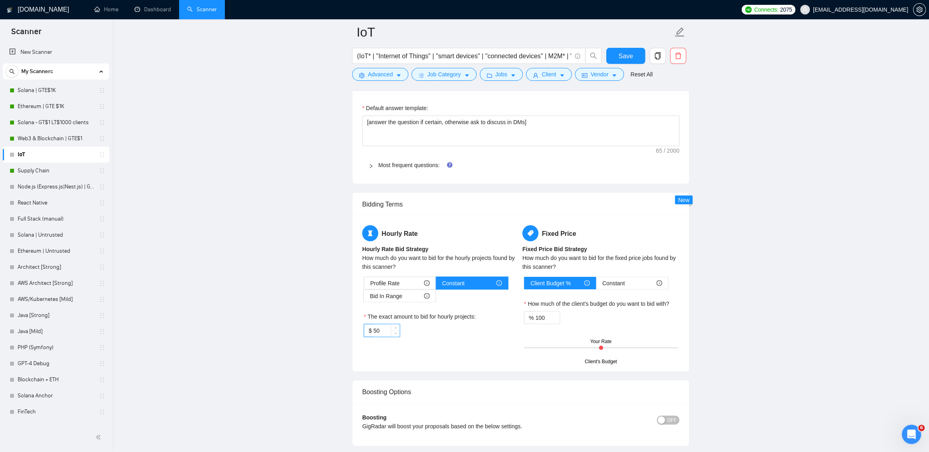
drag, startPoint x: 380, startPoint y: 331, endPoint x: 358, endPoint y: 327, distance: 22.4
click at [358, 327] on div "Hourly Rate Hourly Rate Bid Strategy How much do you want to bid for the hourly…" at bounding box center [521, 293] width 336 height 156
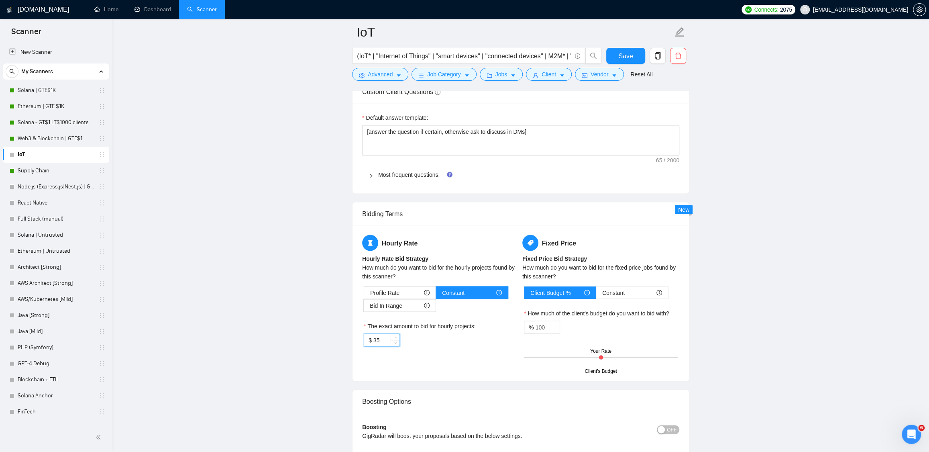
scroll to position [1164, 0]
type input "35"
click at [382, 174] on link "Most frequent questions:" at bounding box center [408, 175] width 61 height 6
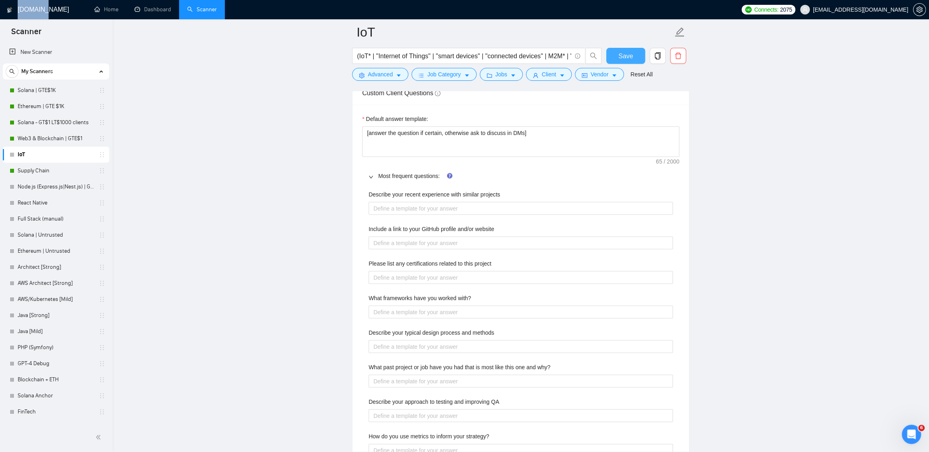
click at [610, 60] on button "Save" at bounding box center [625, 56] width 39 height 16
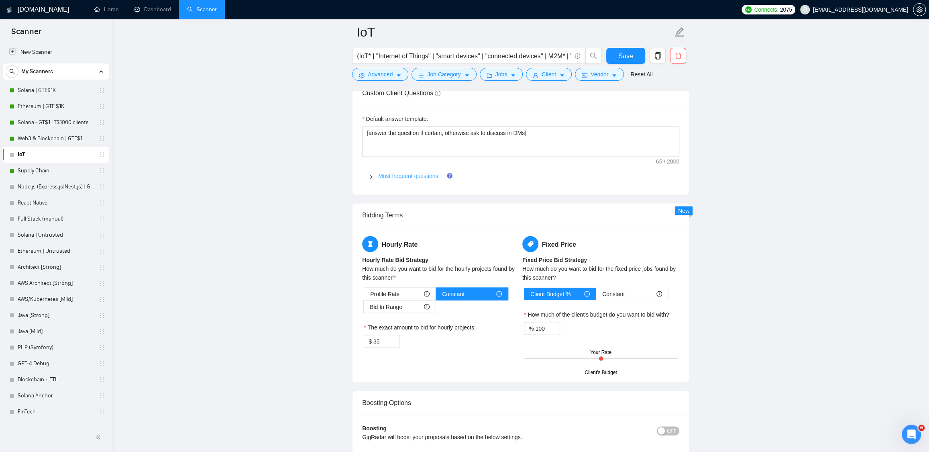
click at [408, 176] on link "Most frequent questions:" at bounding box center [408, 175] width 61 height 6
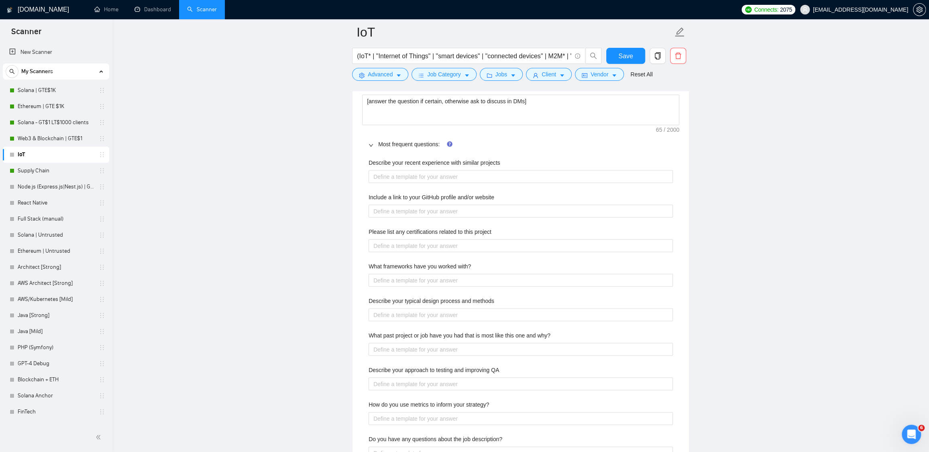
scroll to position [1197, 0]
click at [396, 179] on projects "Describe your recent experience with similar projects" at bounding box center [521, 175] width 304 height 13
paste projects "Please see the cover letter"
type projects "Please see the cover letter"
click at [419, 212] on website "Include a link to your GitHub profile and/or website" at bounding box center [521, 210] width 304 height 13
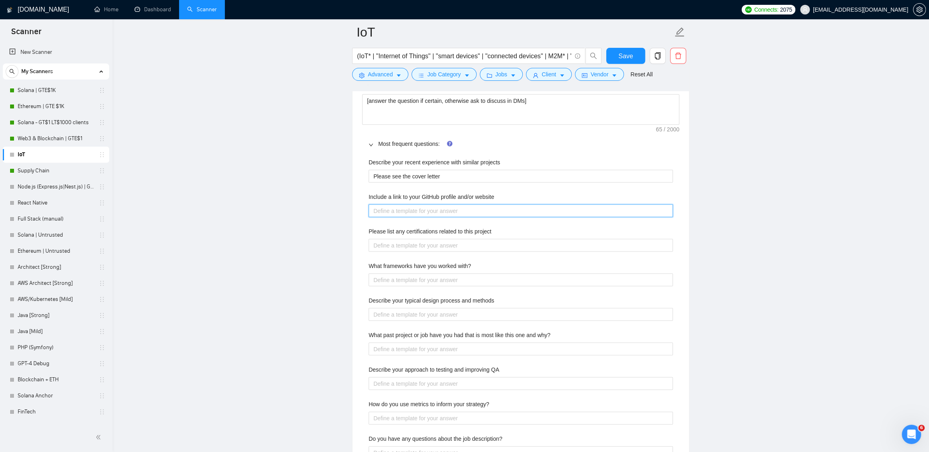
paste website "Public GitHub accounts usually have either junior developers who are just start…"
type website "Public GitHub accounts usually have either junior developers who are just start…"
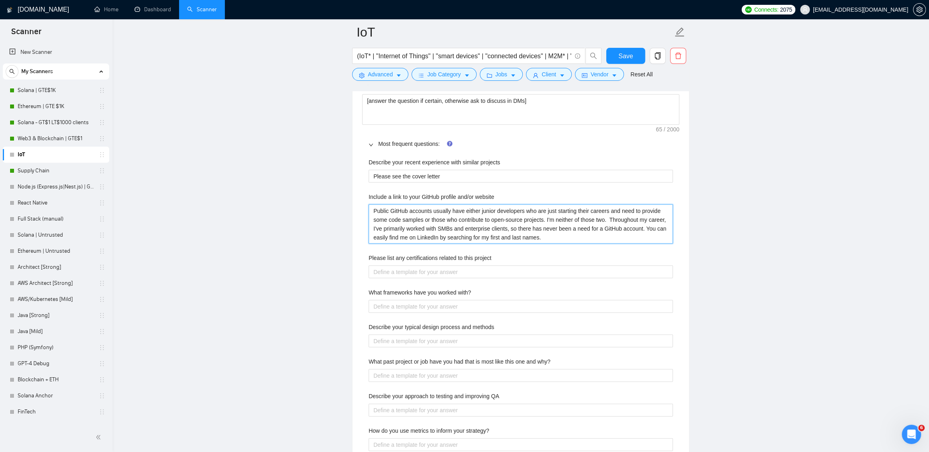
type website "Public GitHub accounts usually have either junior developers who are just start…"
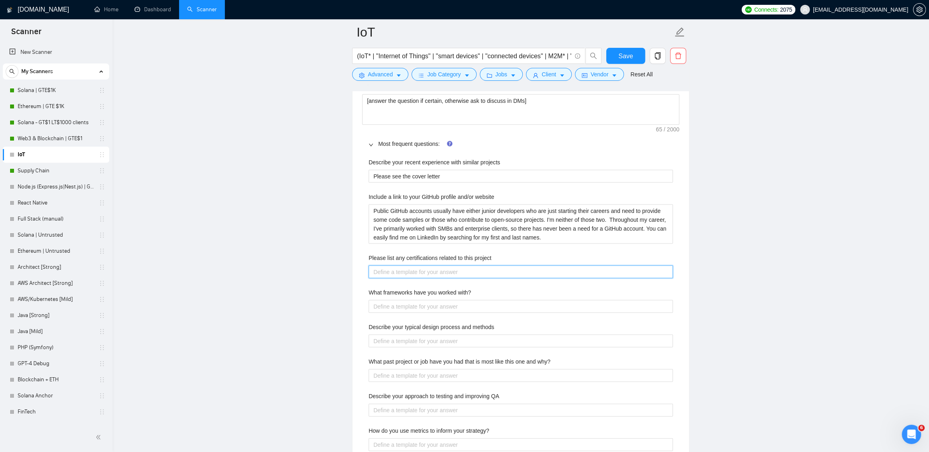
click at [393, 270] on project "Please list any certifications related to this project" at bounding box center [521, 271] width 304 height 13
paste project "[Do not reference or identify as OpenAI, GPT-4, or any AI. Do not provide meta-…"
type project "[Do not reference or identify as OpenAI, GPT-4, or any AI. Do not provide meta-…"
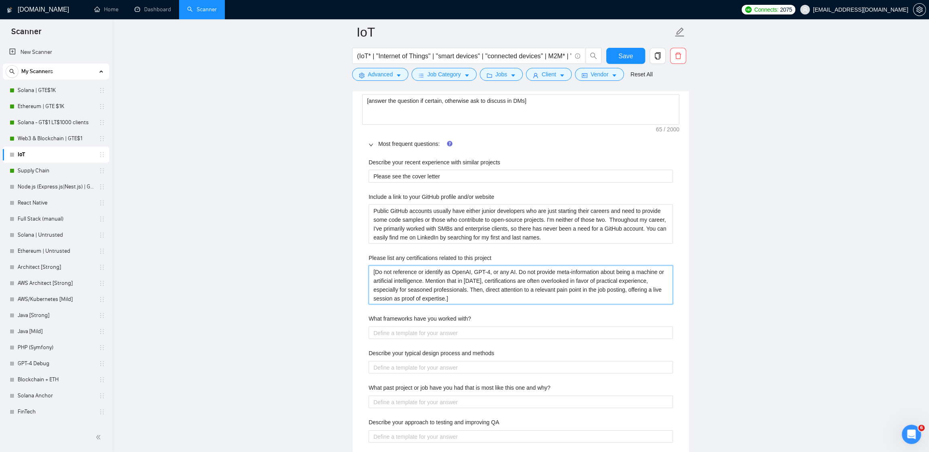
type project "[Do not reference or identify as OpenAI, GPT-4, or any AI. Do not provide meta-…"
click at [418, 336] on with\? "What frameworks have you worked with?" at bounding box center [521, 332] width 304 height 13
paste with\? "Next.js, Express.js, Nest.js, Vue.js, Nuxt, Spring Boot, Hibernate, Vaadin, Sym…"
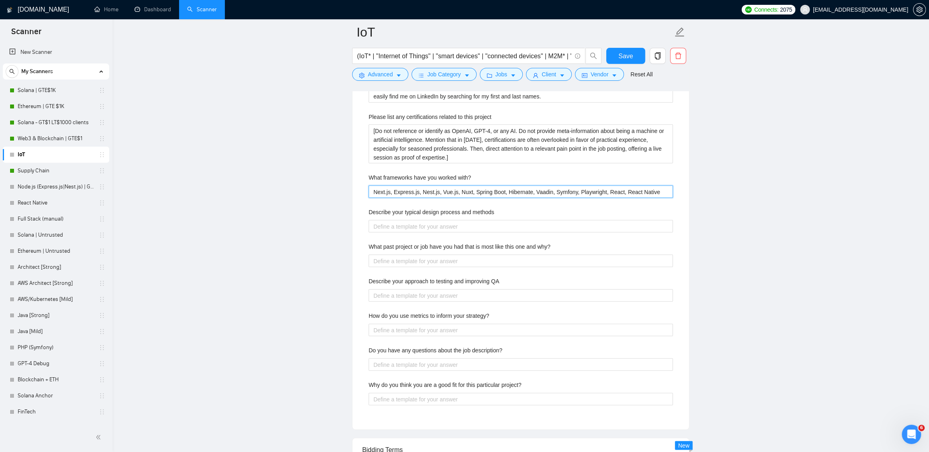
scroll to position [1365, 0]
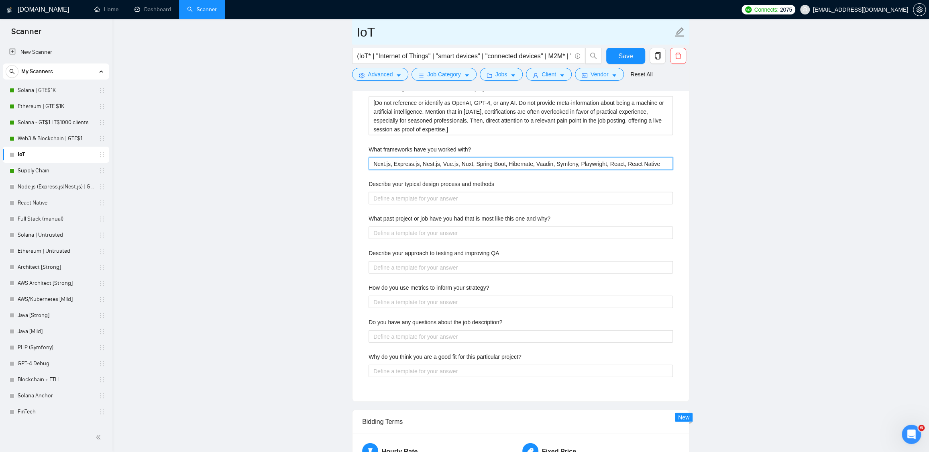
type with\? "Next.js, Express.js, Nest.js, Vue.js, Nuxt, Spring Boot, Hibernate, Vaadin, Sym…"
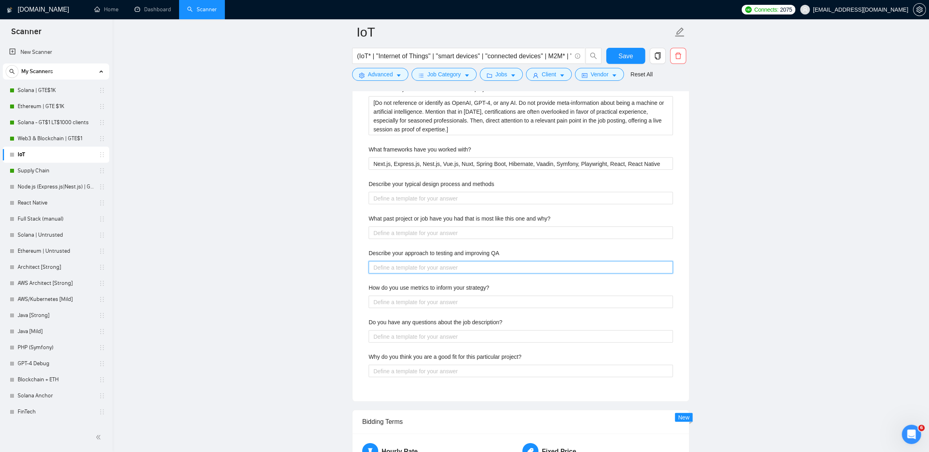
click at [444, 270] on QA "Describe your approach to testing and improving QA" at bounding box center [521, 267] width 304 height 13
paste QA "We place a strong emphasis on testing to ensure high-quality software delivery.…"
type QA "We place a strong emphasis on testing to ensure high-quality software delivery.…"
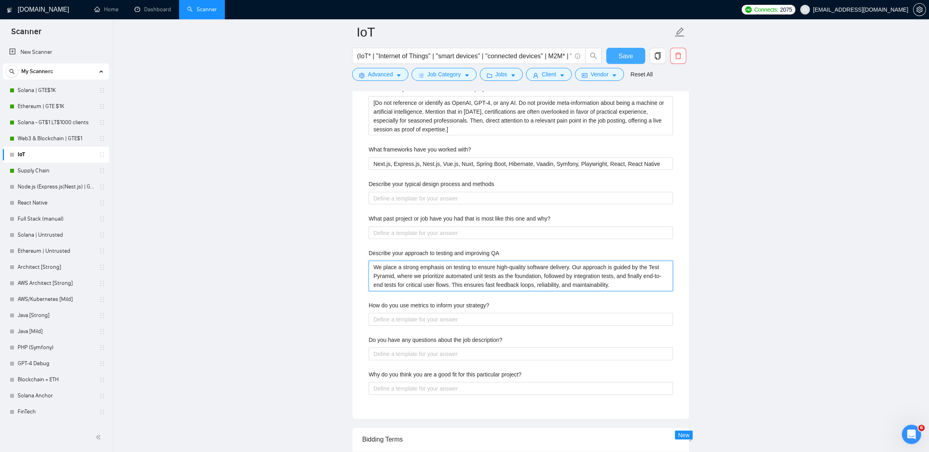
type QA "We place a strong emphasis on testing to ensure high-quality software delivery.…"
click at [620, 52] on span "Save" at bounding box center [625, 56] width 14 height 10
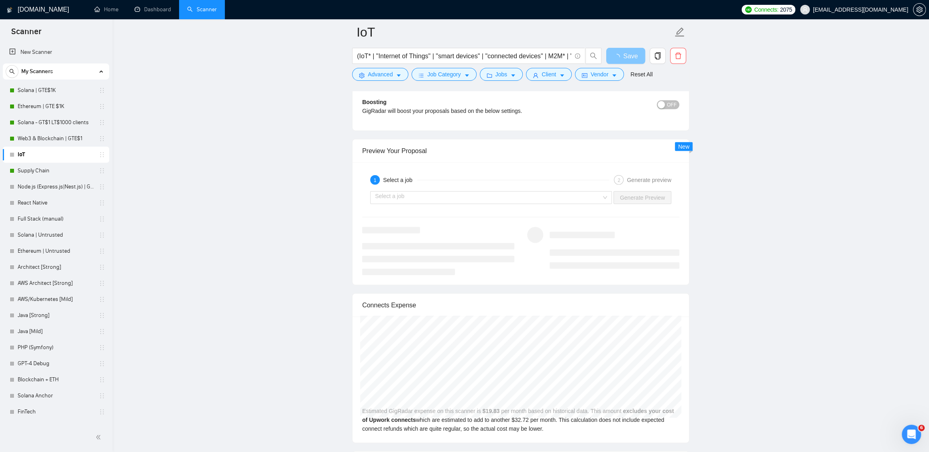
scroll to position [1533, 0]
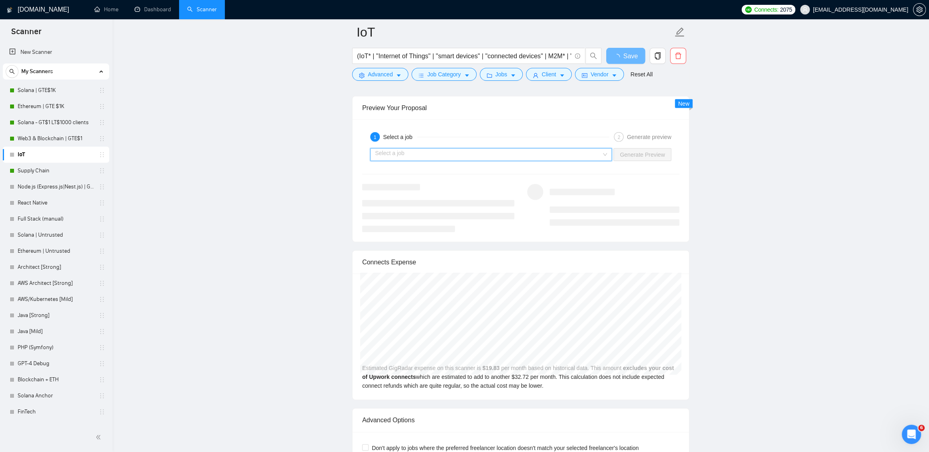
click at [534, 157] on input "search" at bounding box center [488, 155] width 226 height 12
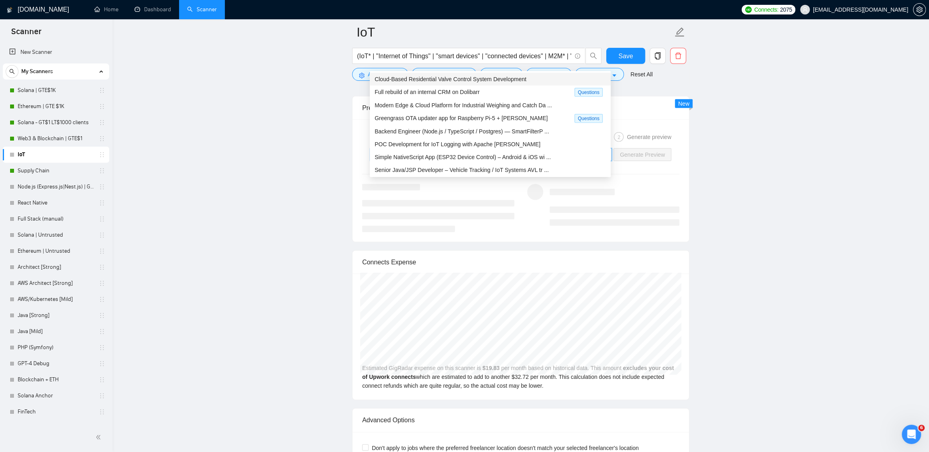
click at [535, 77] on div "Cloud-Based Residential Valve Control System Development" at bounding box center [490, 79] width 231 height 9
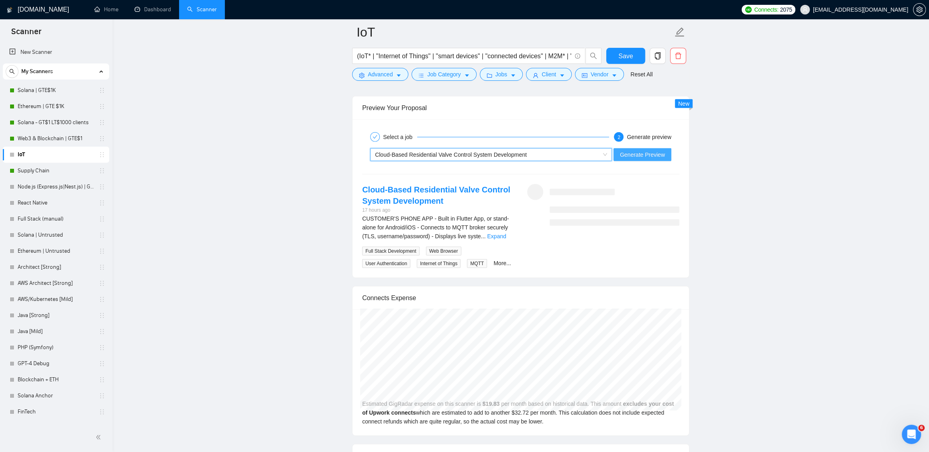
click at [642, 156] on span "Generate Preview" at bounding box center [642, 154] width 45 height 9
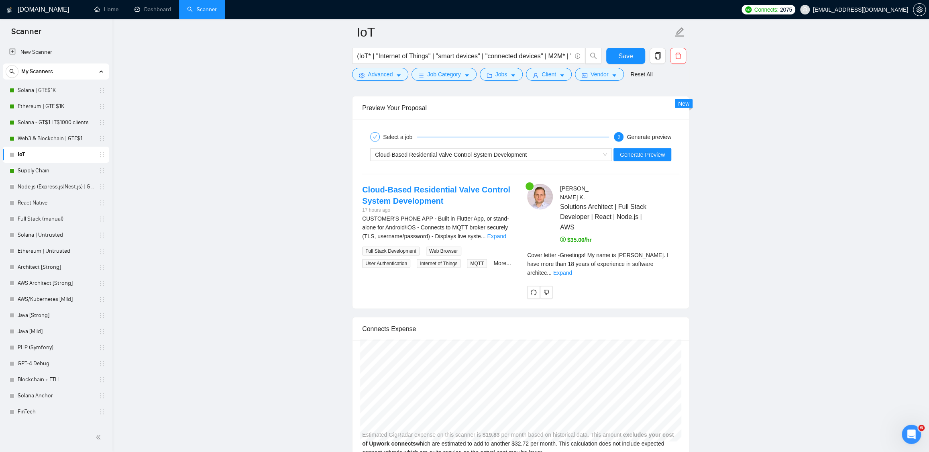
click at [670, 270] on div "Cover letter - Greetings! My name is Vlad. I have more than 18 years of experie…" at bounding box center [603, 264] width 152 height 27
click at [572, 269] on link "Expand" at bounding box center [562, 272] width 19 height 6
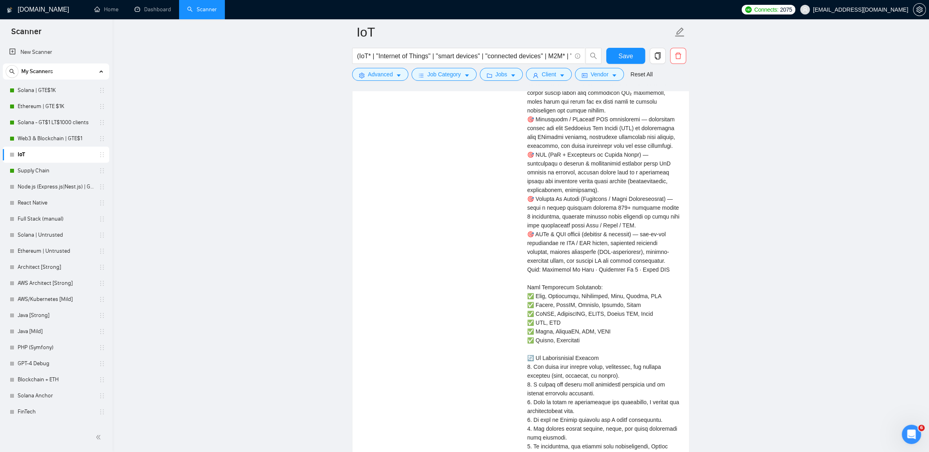
scroll to position [1547, 0]
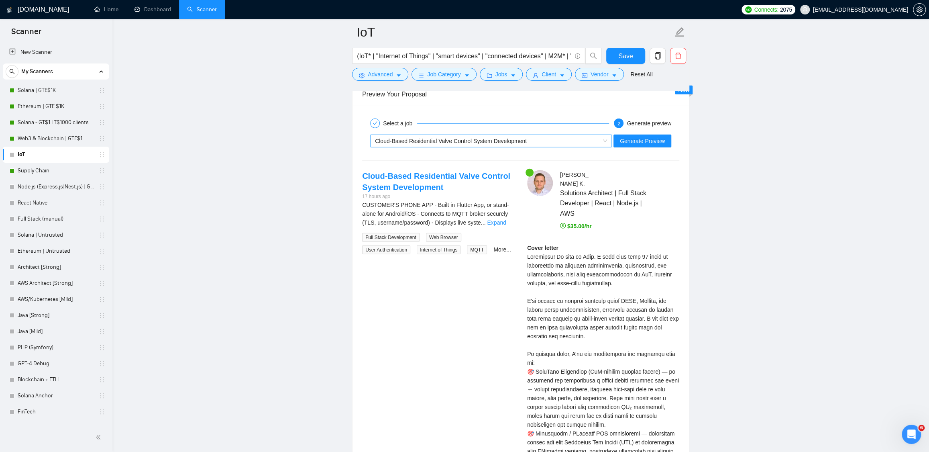
click at [456, 144] on span "Cloud-Based Residential Valve Control System Development" at bounding box center [451, 141] width 152 height 6
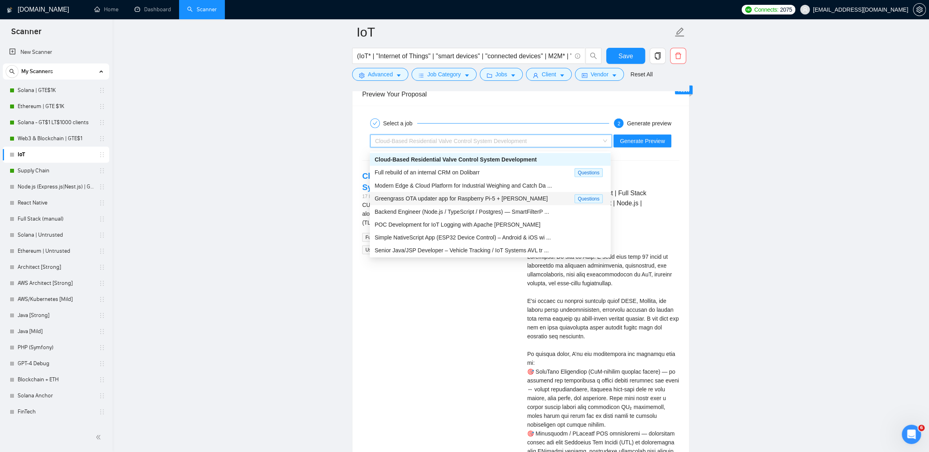
click at [434, 201] on div "Greengrass OTA updater app for Raspberry Pi-5 + Jetson Orin" at bounding box center [475, 198] width 200 height 9
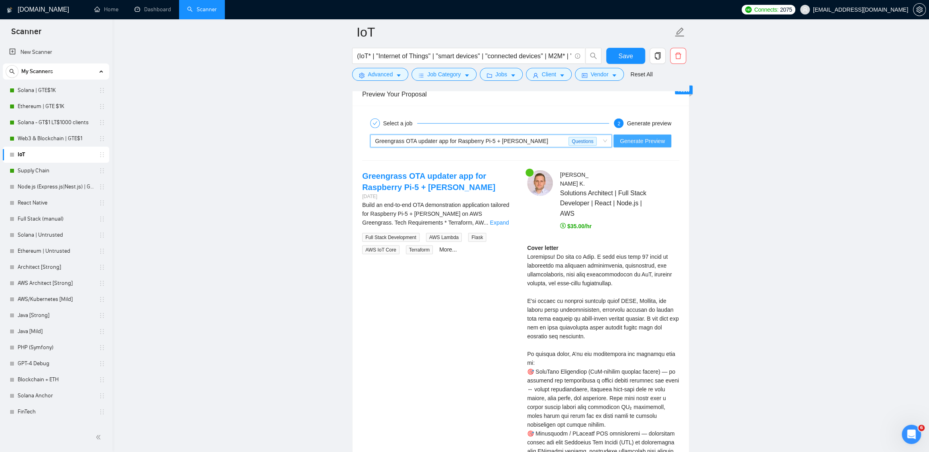
click at [662, 144] on span "Generate Preview" at bounding box center [642, 141] width 45 height 9
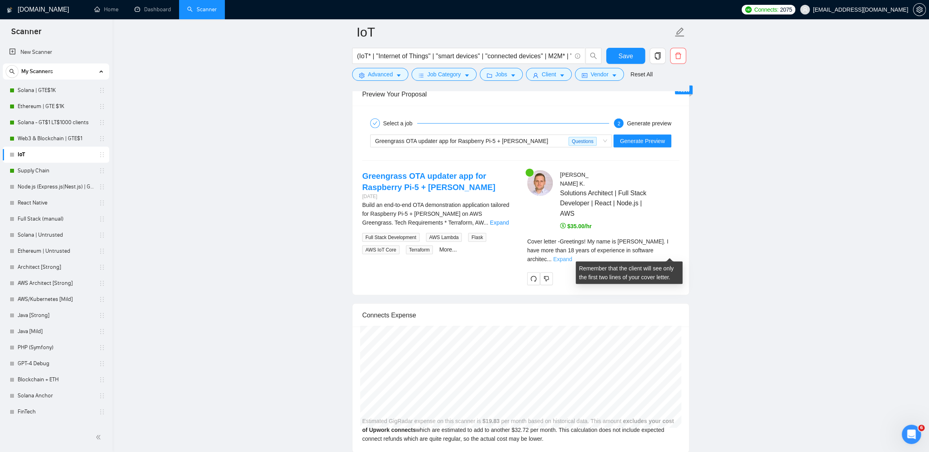
click at [572, 256] on link "Expand" at bounding box center [562, 259] width 19 height 6
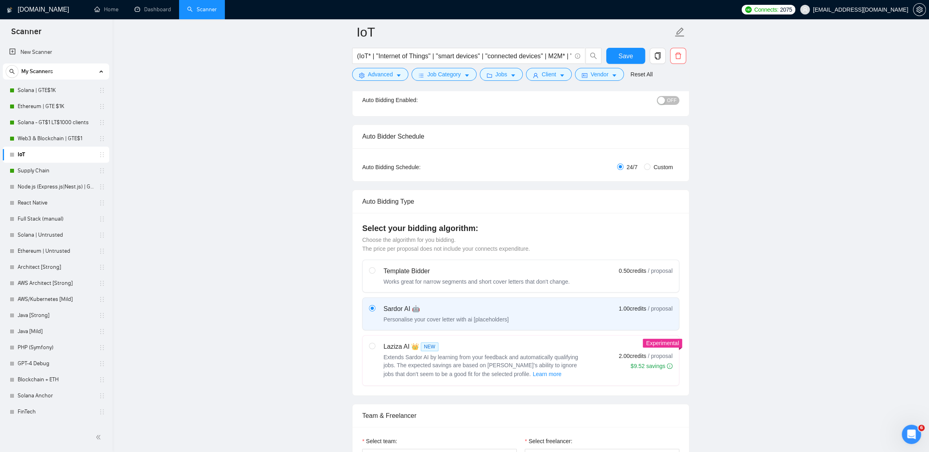
scroll to position [0, 0]
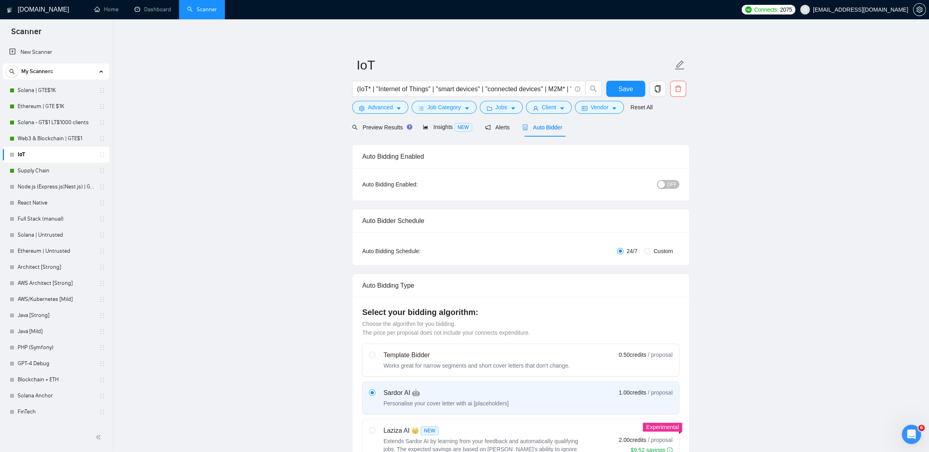
click at [667, 183] on span "OFF" at bounding box center [672, 184] width 10 height 9
click at [628, 86] on span "Save" at bounding box center [625, 89] width 14 height 10
click at [432, 126] on span "Insights NEW" at bounding box center [447, 127] width 49 height 6
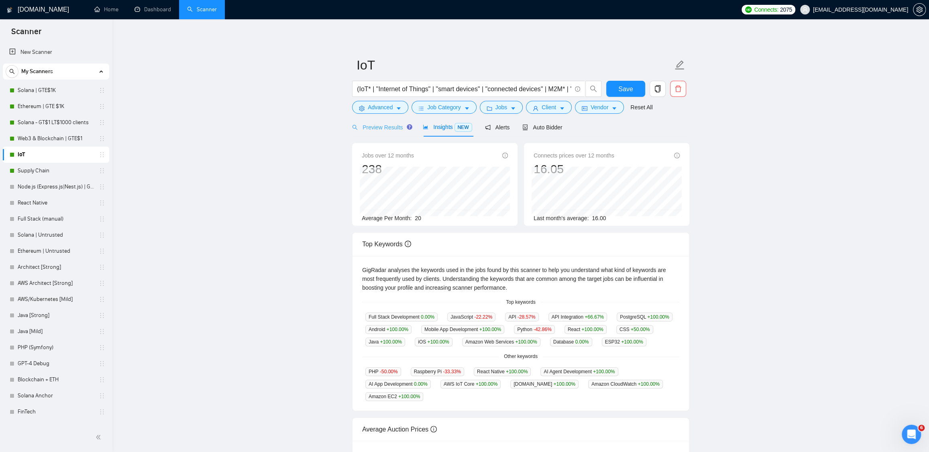
click at [381, 132] on div "Preview Results" at bounding box center [381, 127] width 58 height 19
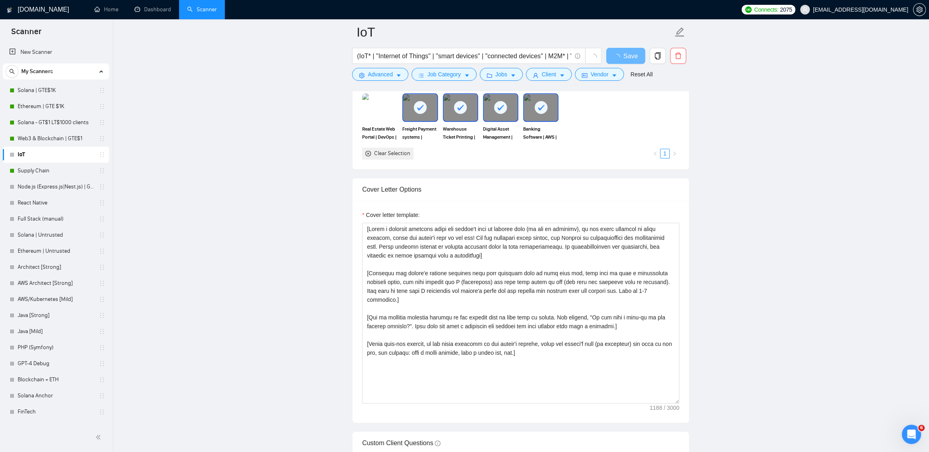
scroll to position [804, 0]
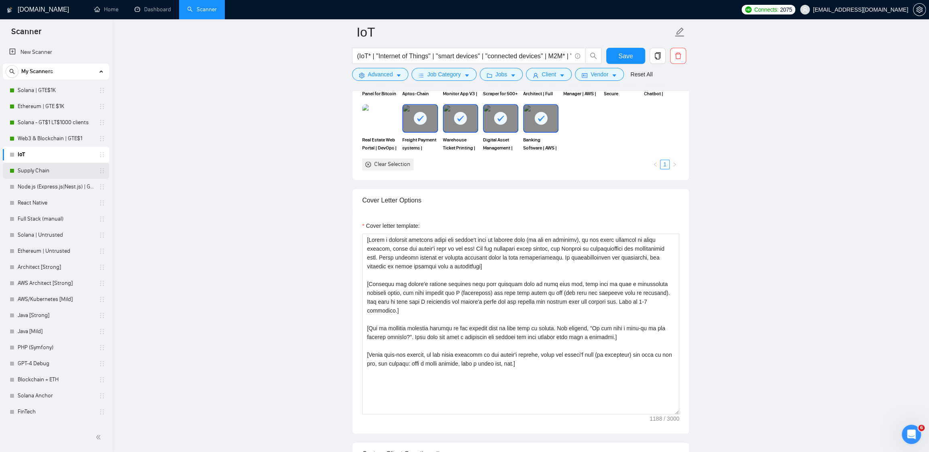
click at [41, 170] on link "Supply Chain" at bounding box center [56, 171] width 76 height 16
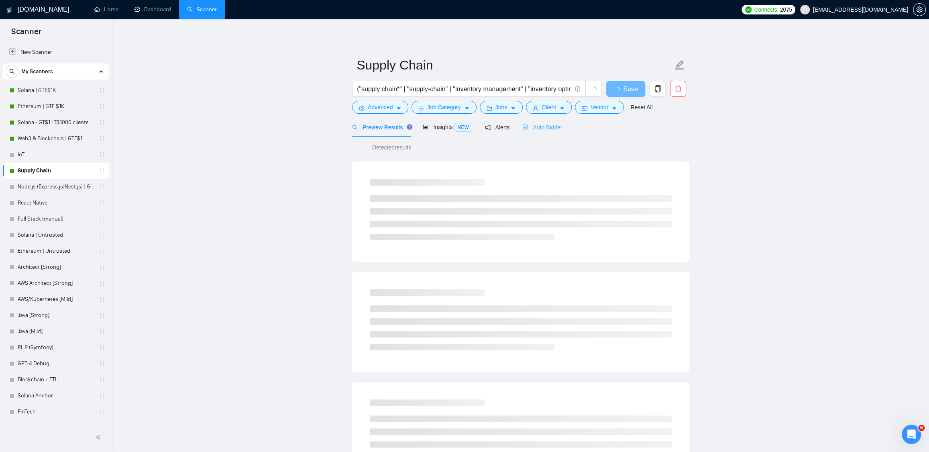
click at [546, 133] on div "Auto Bidder" at bounding box center [542, 127] width 40 height 19
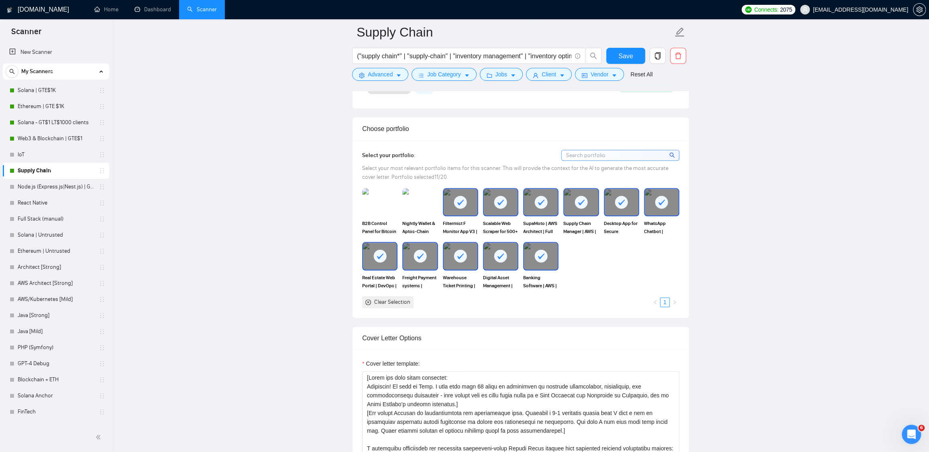
scroll to position [870, 0]
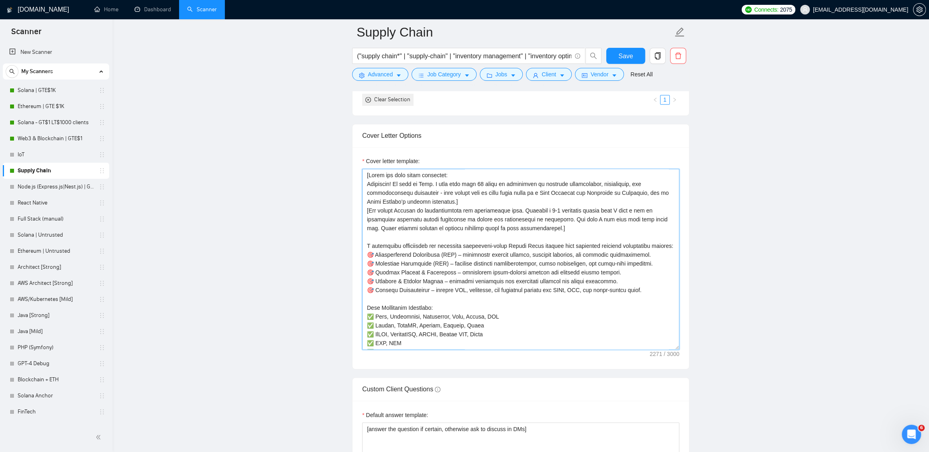
click at [426, 205] on textarea "Cover letter template:" at bounding box center [520, 259] width 317 height 181
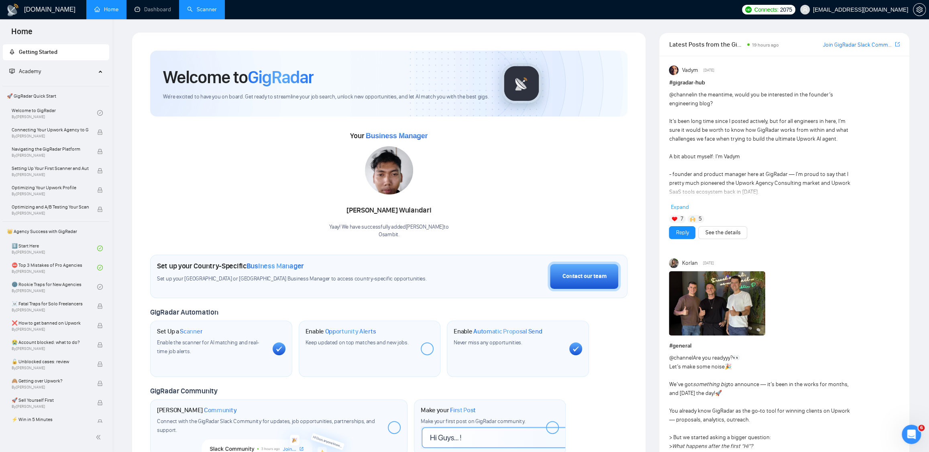
click at [192, 9] on link "Scanner" at bounding box center [202, 9] width 30 height 7
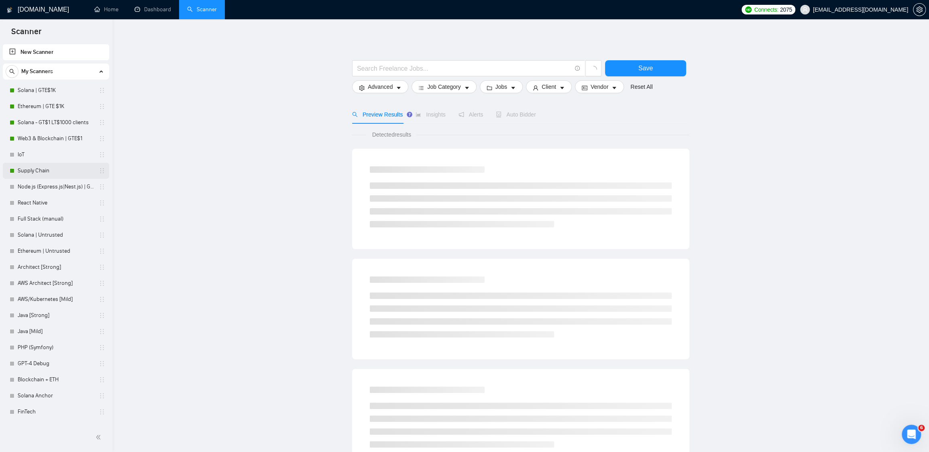
click at [32, 167] on link "Supply Chain" at bounding box center [56, 171] width 76 height 16
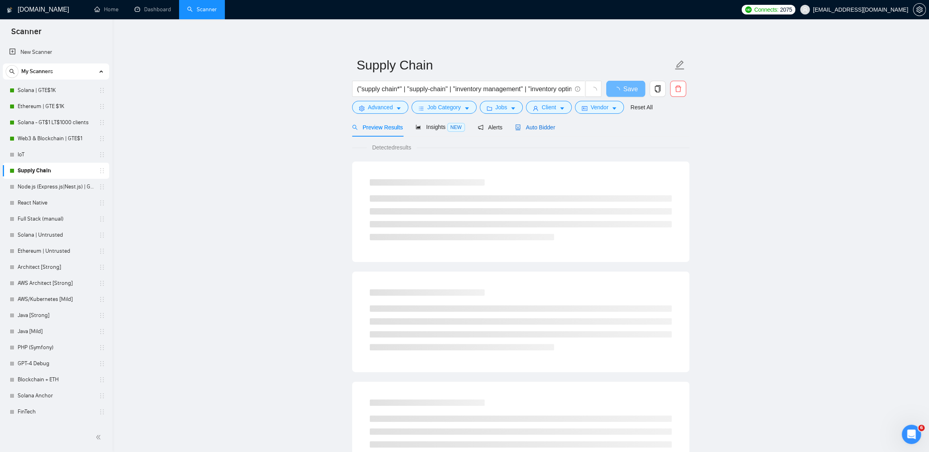
click at [553, 125] on span "Auto Bidder" at bounding box center [535, 127] width 40 height 6
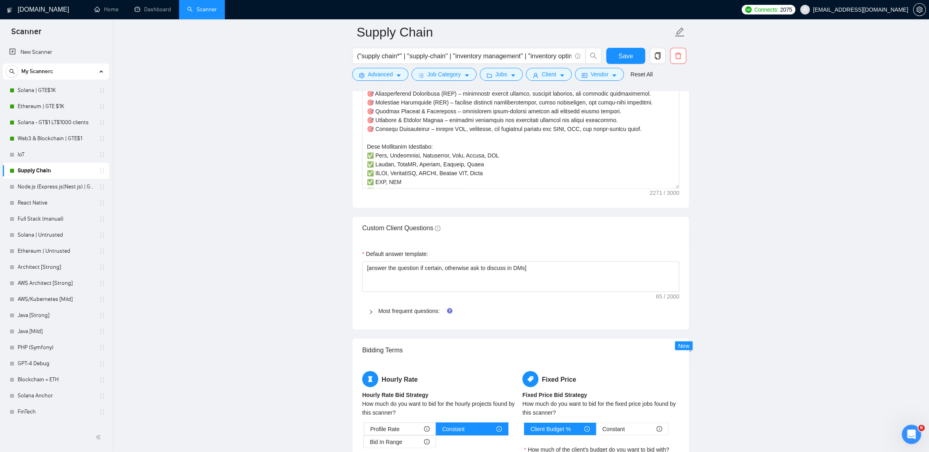
scroll to position [1032, 0]
click at [417, 312] on link "Most frequent questions:" at bounding box center [408, 309] width 61 height 6
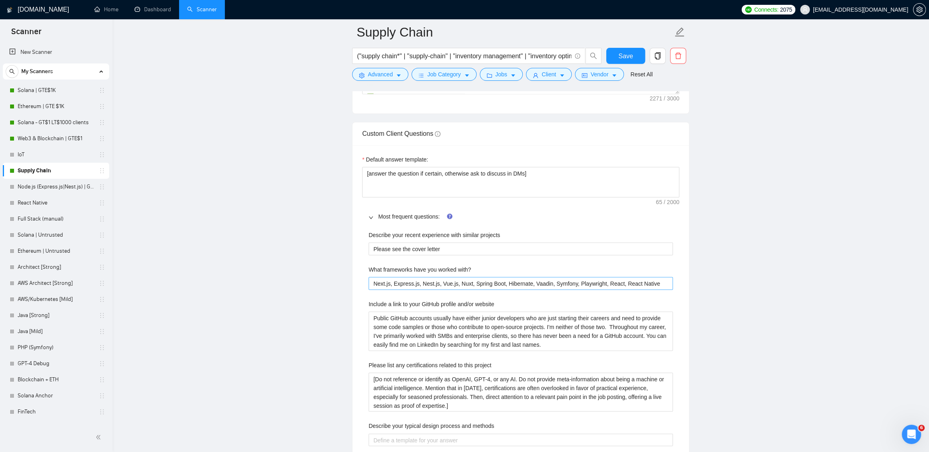
scroll to position [1132, 0]
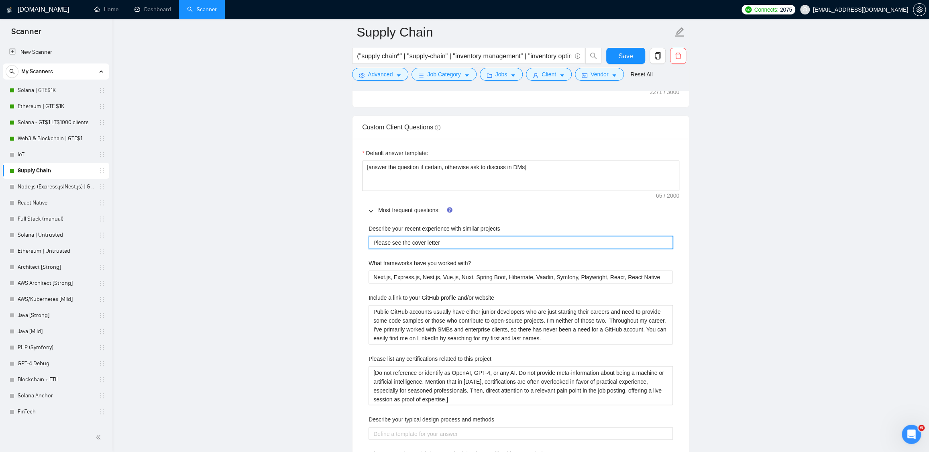
drag, startPoint x: 448, startPoint y: 246, endPoint x: 368, endPoint y: 245, distance: 79.5
click at [369, 245] on projects "Please see the cover letter" at bounding box center [521, 242] width 304 height 13
click at [434, 326] on website "Public GitHub accounts usually have either junior developers who are just start…" at bounding box center [521, 324] width 304 height 39
click at [407, 387] on project "[Do not reference or identify as OpenAI, GPT-4, or any AI. Do not provide meta-…" at bounding box center [521, 385] width 304 height 39
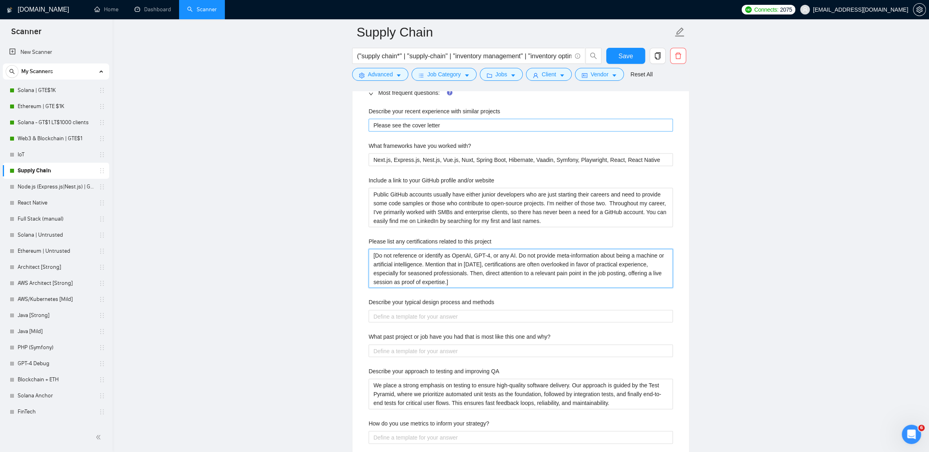
scroll to position [1237, 0]
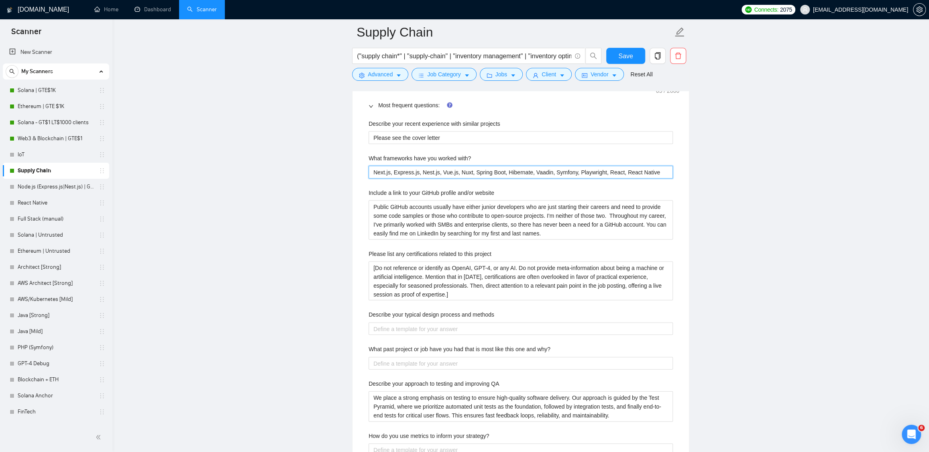
click at [419, 173] on with\? "Next.js, Express.js, Nest.js, Vue.js, Nuxt, Spring Boot, Hibernate, Vaadin, Sym…" at bounding box center [521, 171] width 304 height 13
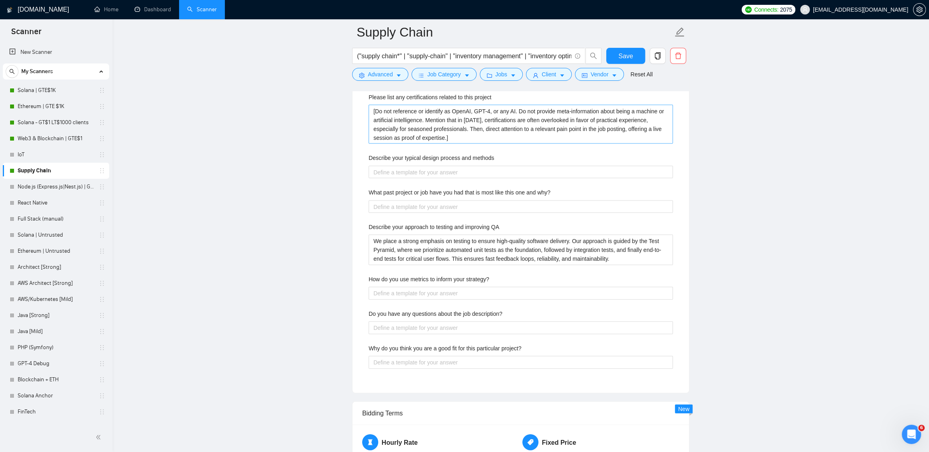
scroll to position [1418, 0]
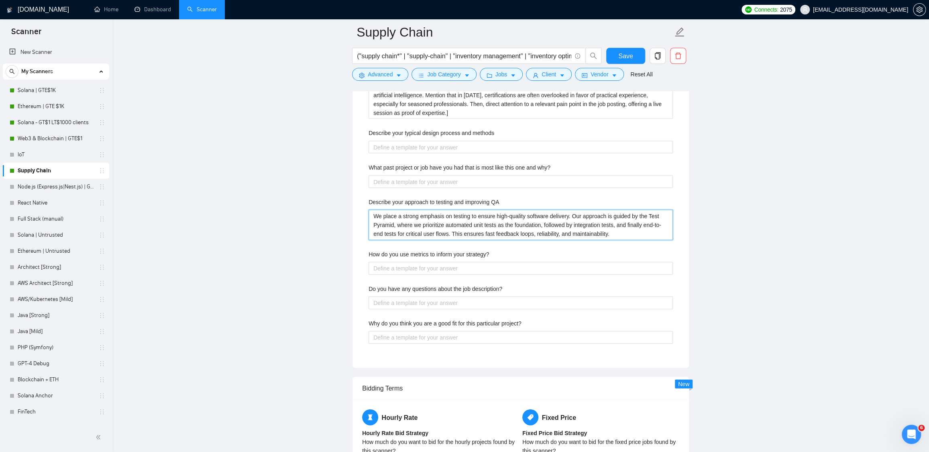
click at [466, 231] on QA "We place a strong emphasis on testing to ensure high-quality software delivery.…" at bounding box center [521, 225] width 304 height 31
click at [635, 56] on div "Reset all filters" at bounding box center [644, 60] width 43 height 14
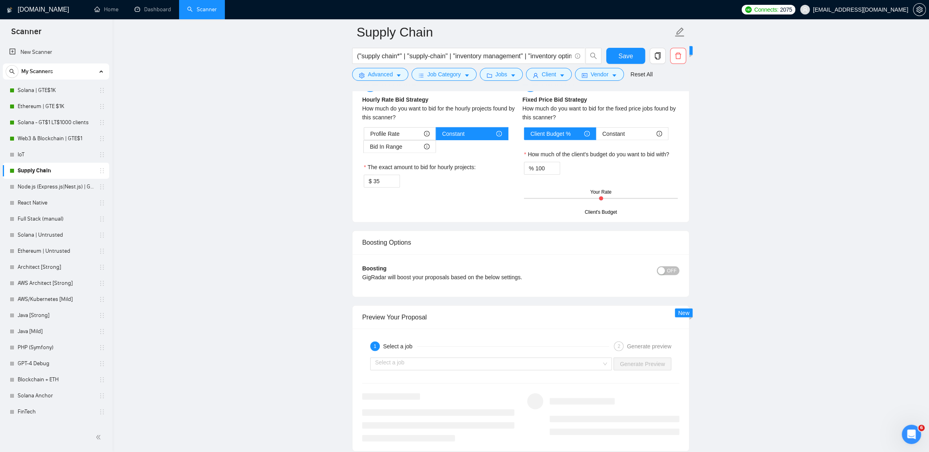
scroll to position [1939, 0]
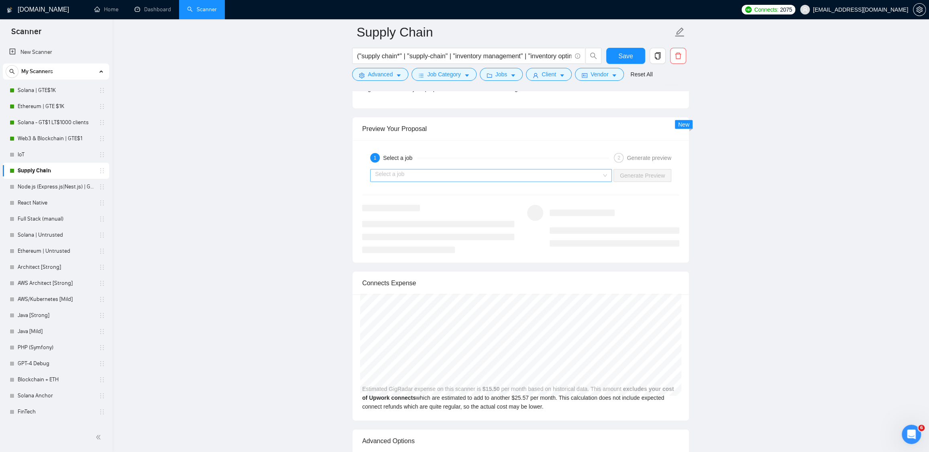
click at [469, 179] on input "search" at bounding box center [488, 175] width 226 height 12
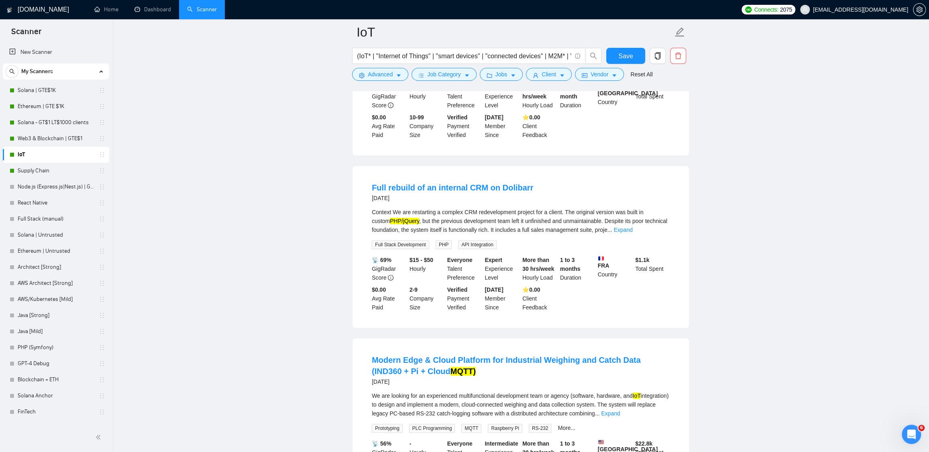
scroll to position [195, 0]
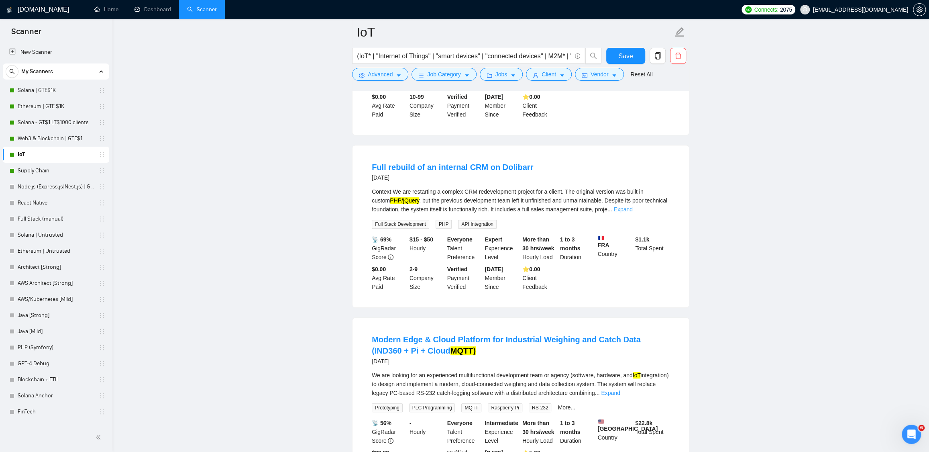
click at [632, 212] on link "Expand" at bounding box center [623, 209] width 19 height 6
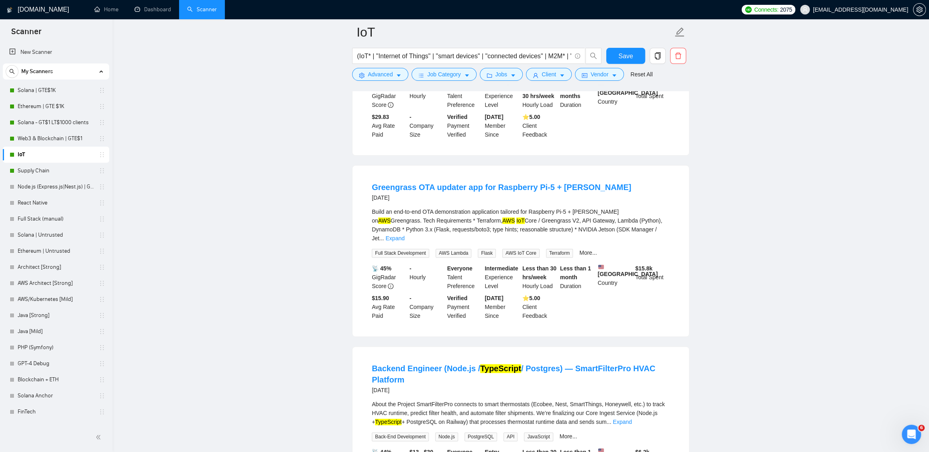
scroll to position [800, 0]
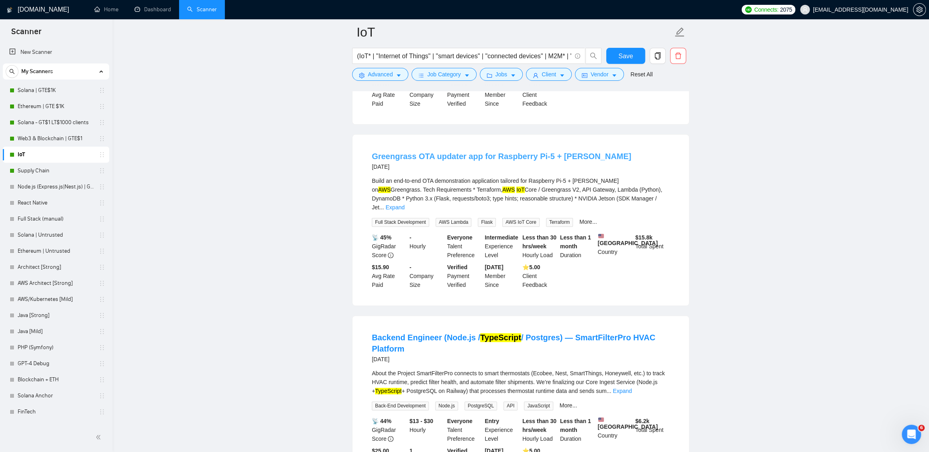
click at [520, 161] on link "Greengrass OTA updater app for Raspberry Pi-5 + Jetson Orin" at bounding box center [501, 156] width 259 height 9
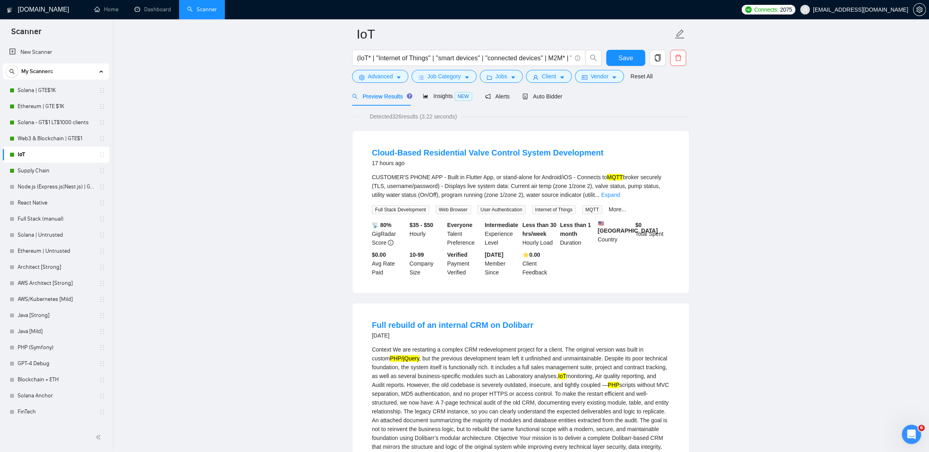
scroll to position [0, 0]
